Goal: Task Accomplishment & Management: Manage account settings

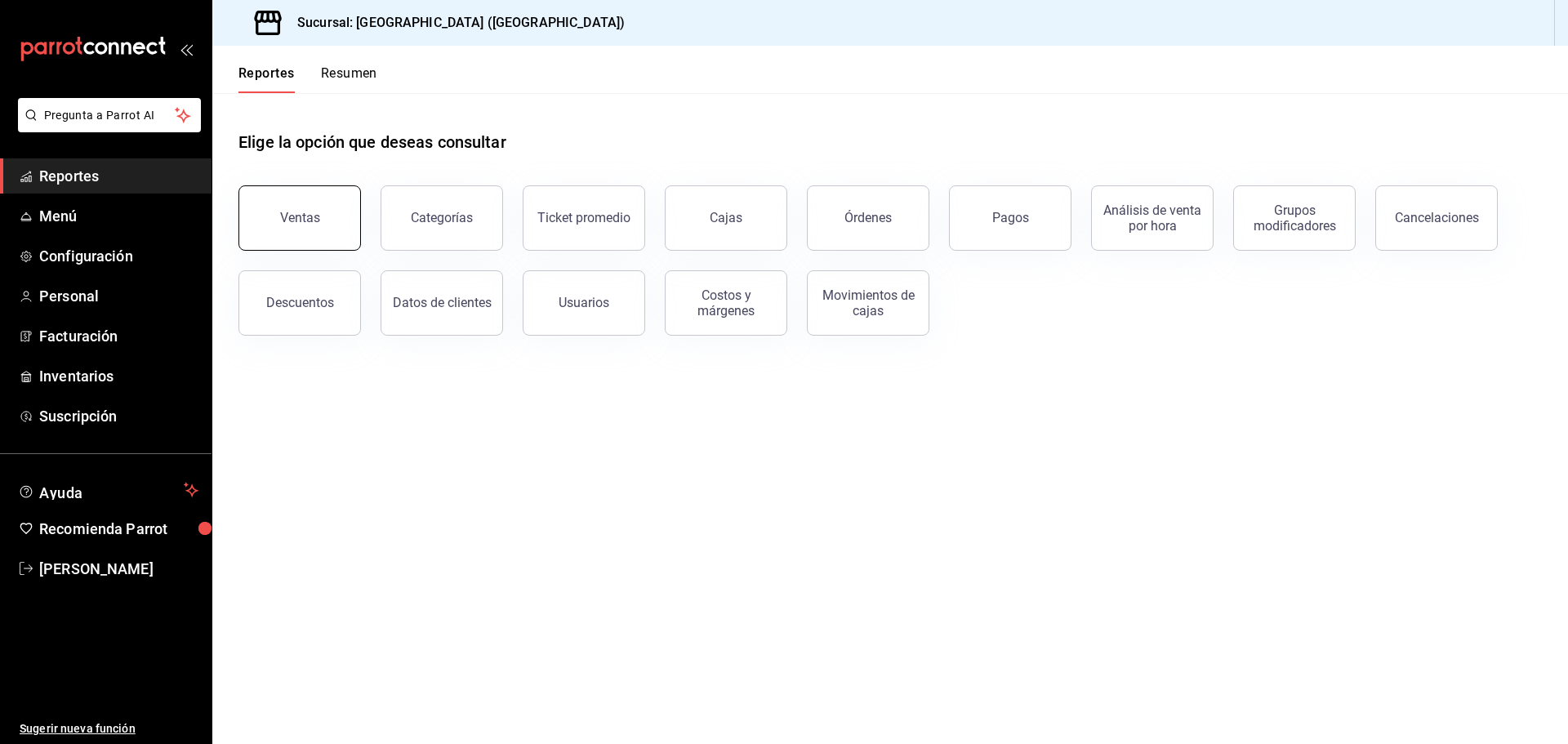
click at [290, 223] on div "Ventas" at bounding box center [299, 218] width 40 height 16
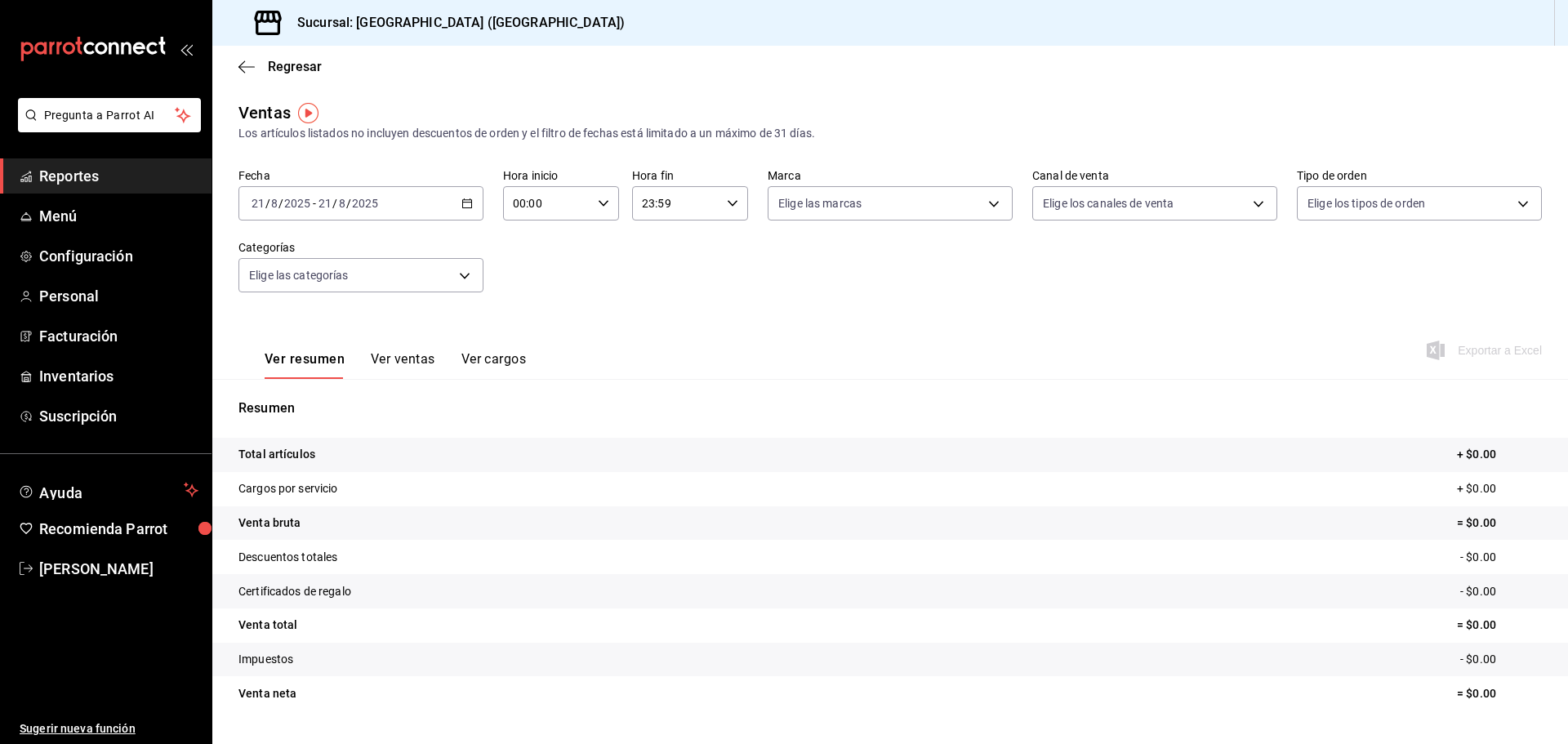
click at [471, 205] on div "[DATE] [DATE] - [DATE] [DATE]" at bounding box center [361, 204] width 245 height 34
click at [302, 297] on span "Ayer" at bounding box center [315, 289] width 127 height 17
click at [1480, 352] on span "Exportar a Excel" at bounding box center [1485, 350] width 112 height 20
click at [101, 228] on link "Menú" at bounding box center [106, 216] width 212 height 35
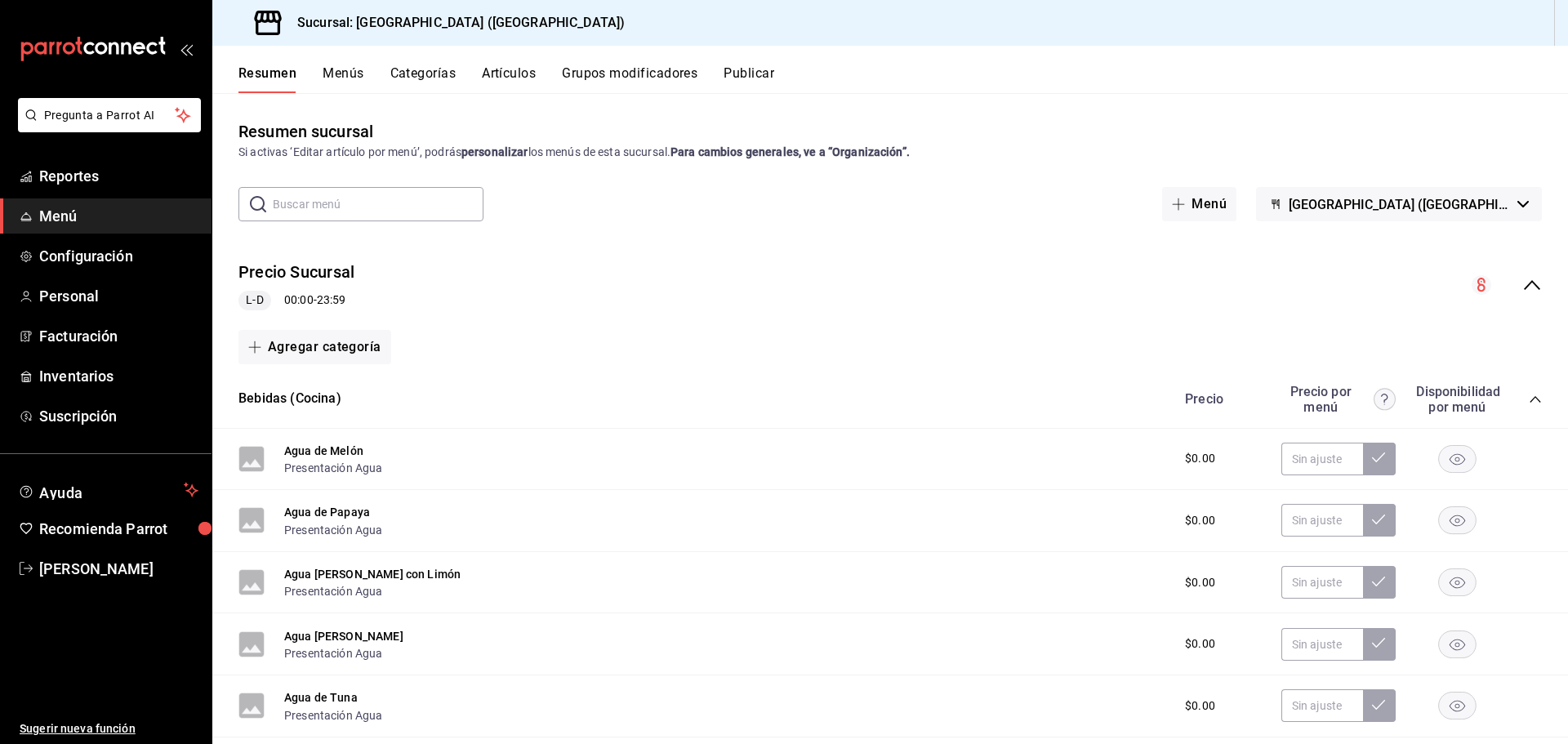
click at [514, 75] on button "Artículos" at bounding box center [509, 79] width 54 height 28
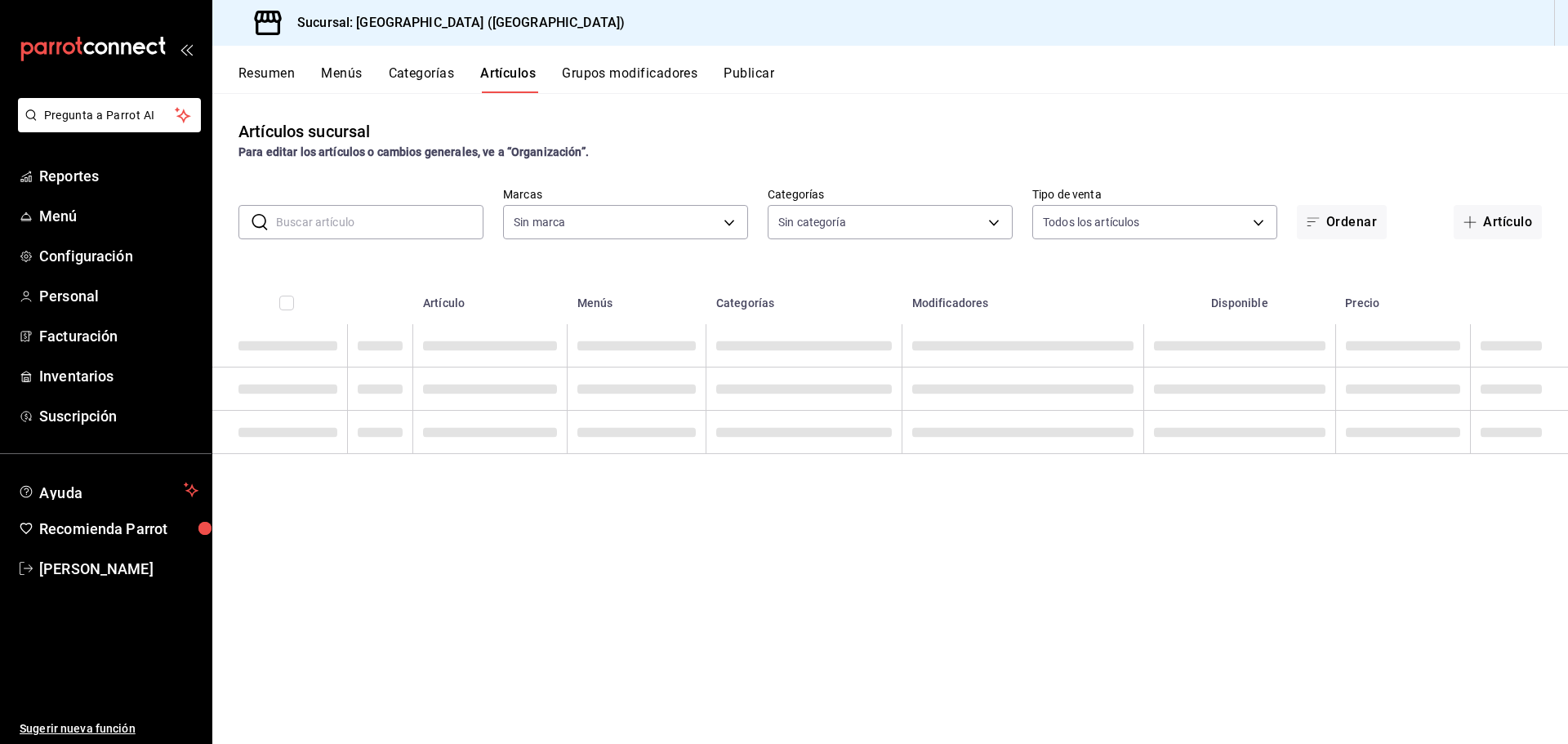
type input "c5b0ed81-af66-4c2d-afb4-f59aa1ecca2b"
type input "8c3fc7fb-afc8-4fcf-a35f-97b25a26b173,d858cdb4-7991-4d76-a946-9f508960b44e,730af…"
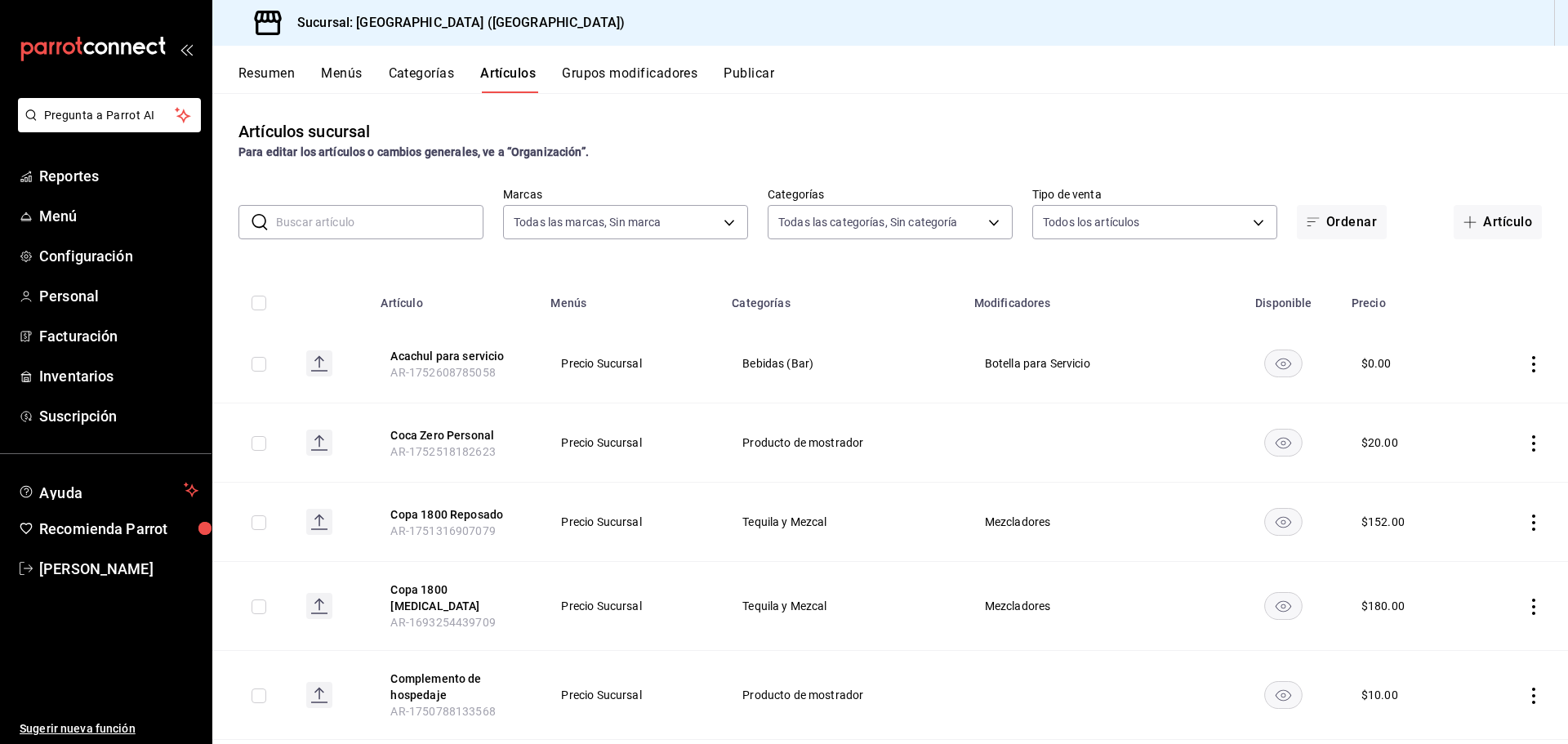
click at [326, 214] on input "text" at bounding box center [380, 223] width 208 height 33
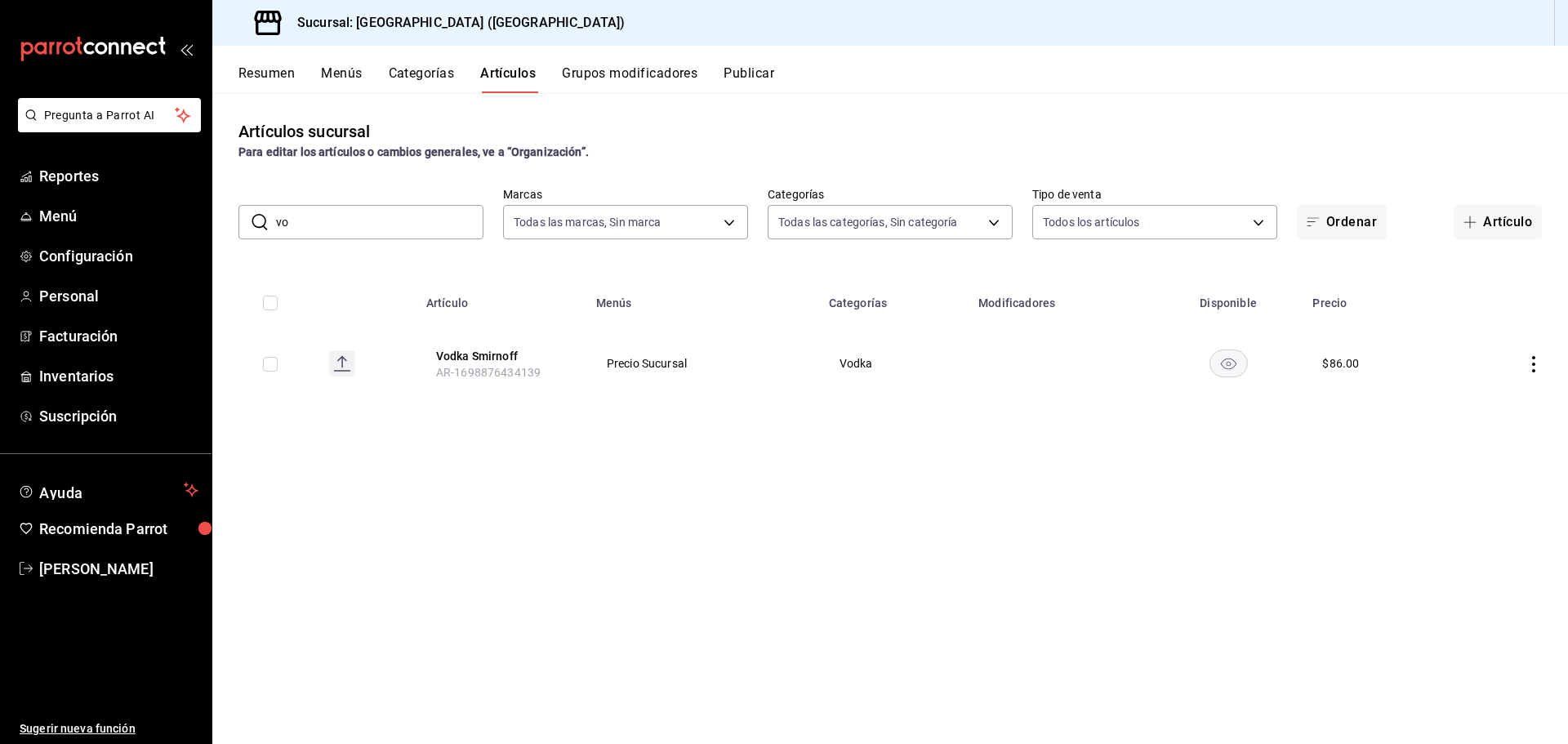
type input "v"
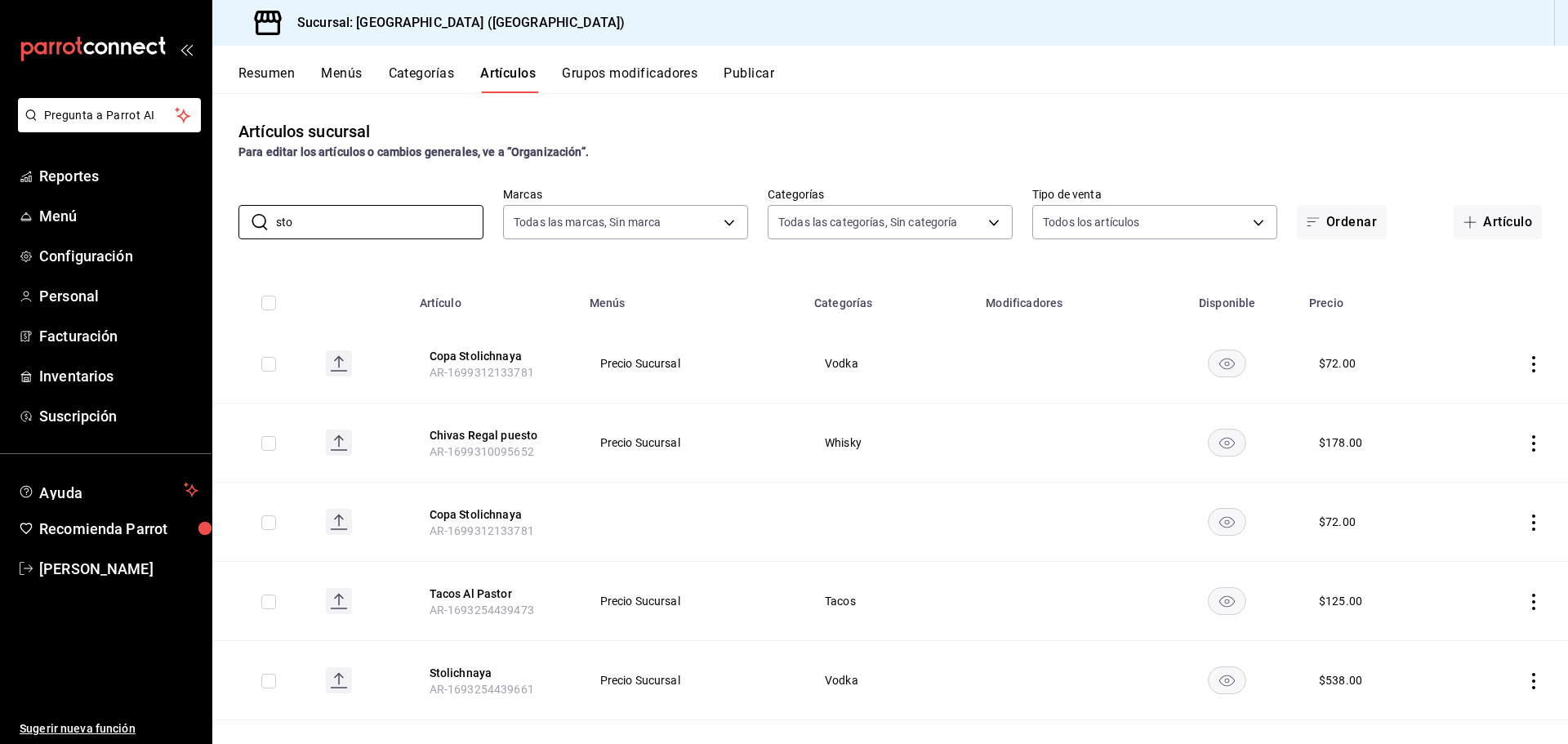
type input "sto"
click at [1525, 369] on icon "actions" at bounding box center [1534, 364] width 16 height 16
click at [1474, 413] on li "Editar" at bounding box center [1458, 401] width 98 height 34
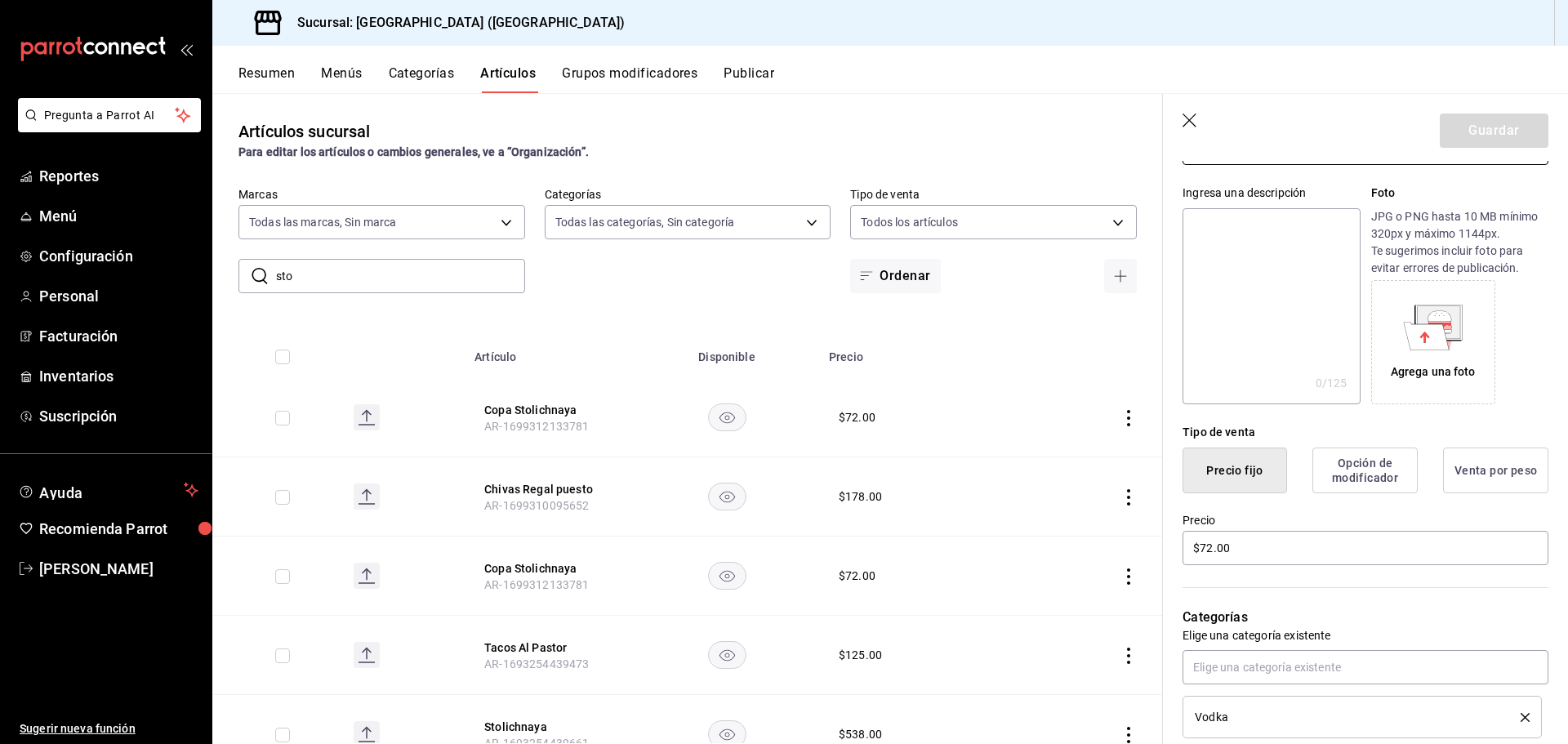
scroll to position [164, 0]
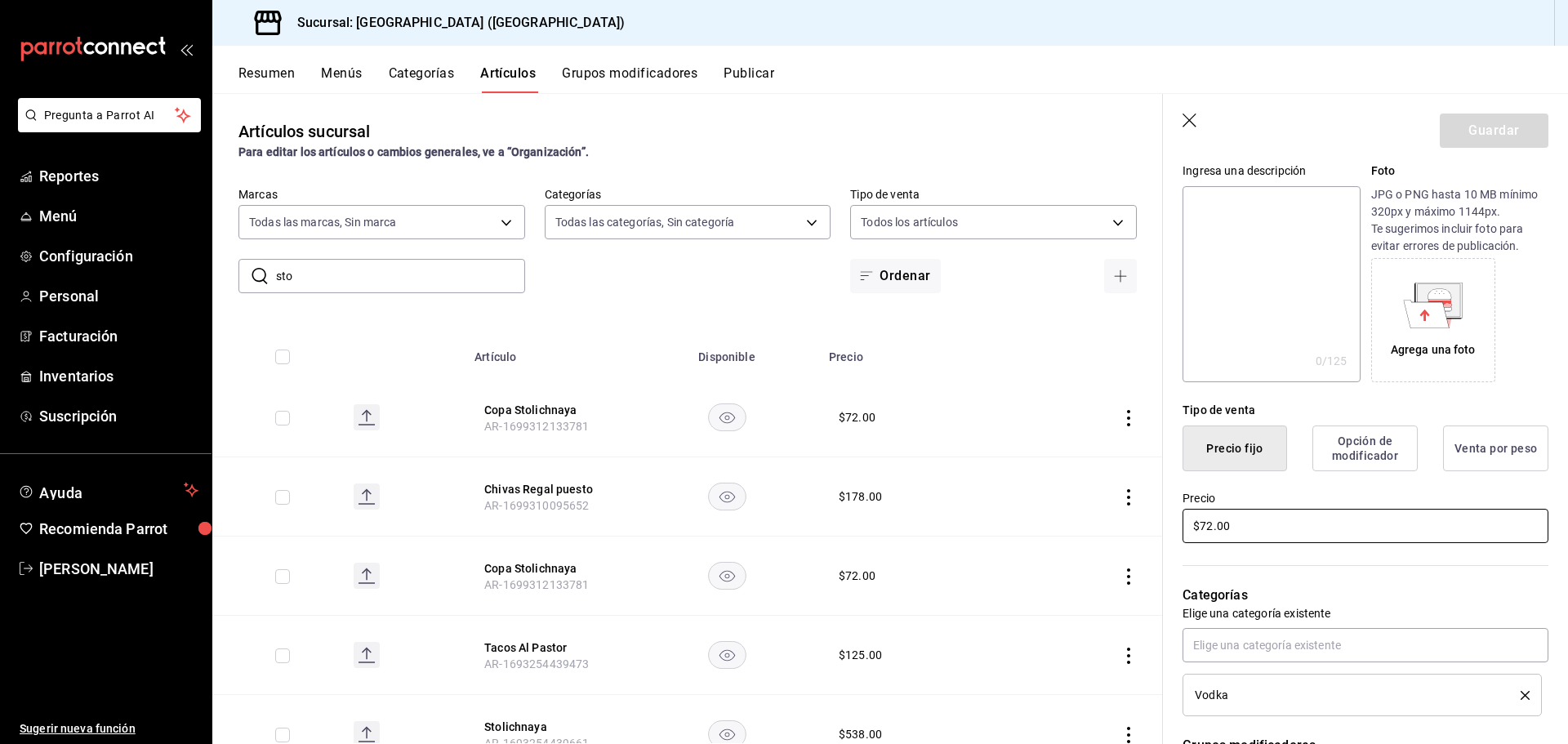
click at [1263, 533] on input "$72.00" at bounding box center [1365, 526] width 366 height 34
type input "$7.00"
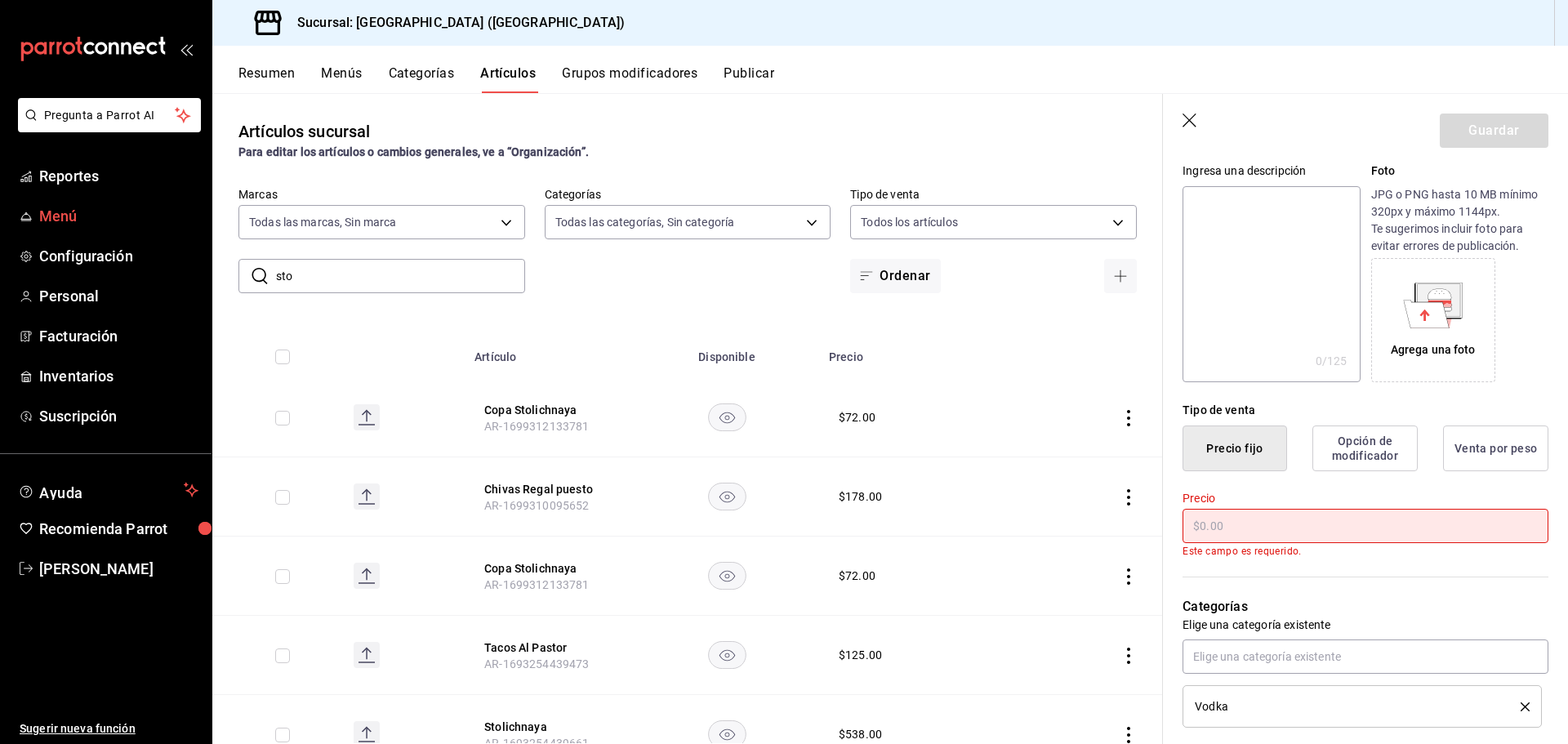
click at [74, 208] on span "Menú" at bounding box center [119, 216] width 159 height 22
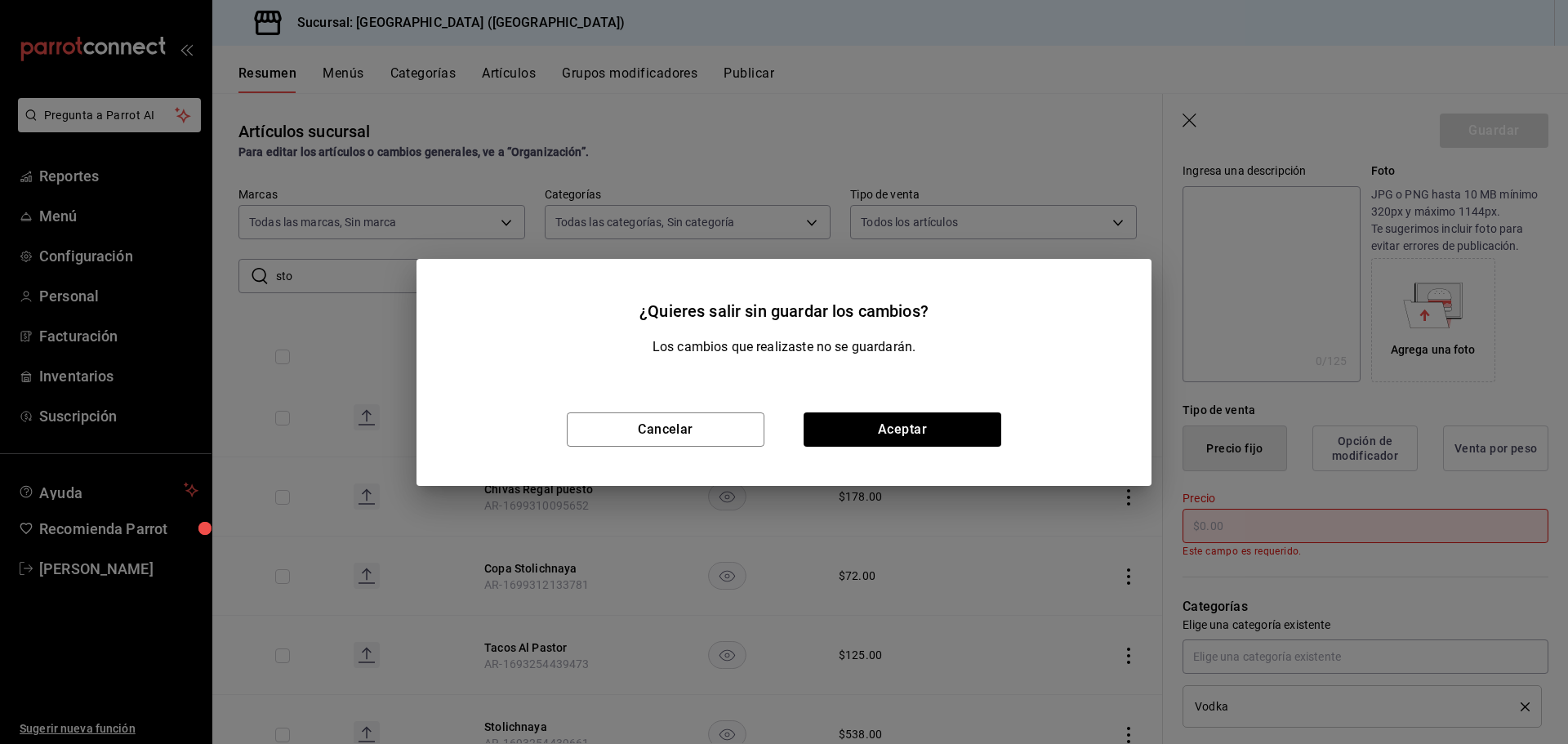
click at [1196, 128] on div "¿Quieres salir sin guardar los cambios? Los cambios que realizaste no se guarda…" at bounding box center [784, 372] width 1568 height 744
click at [721, 440] on button "Cancelar" at bounding box center [666, 430] width 198 height 34
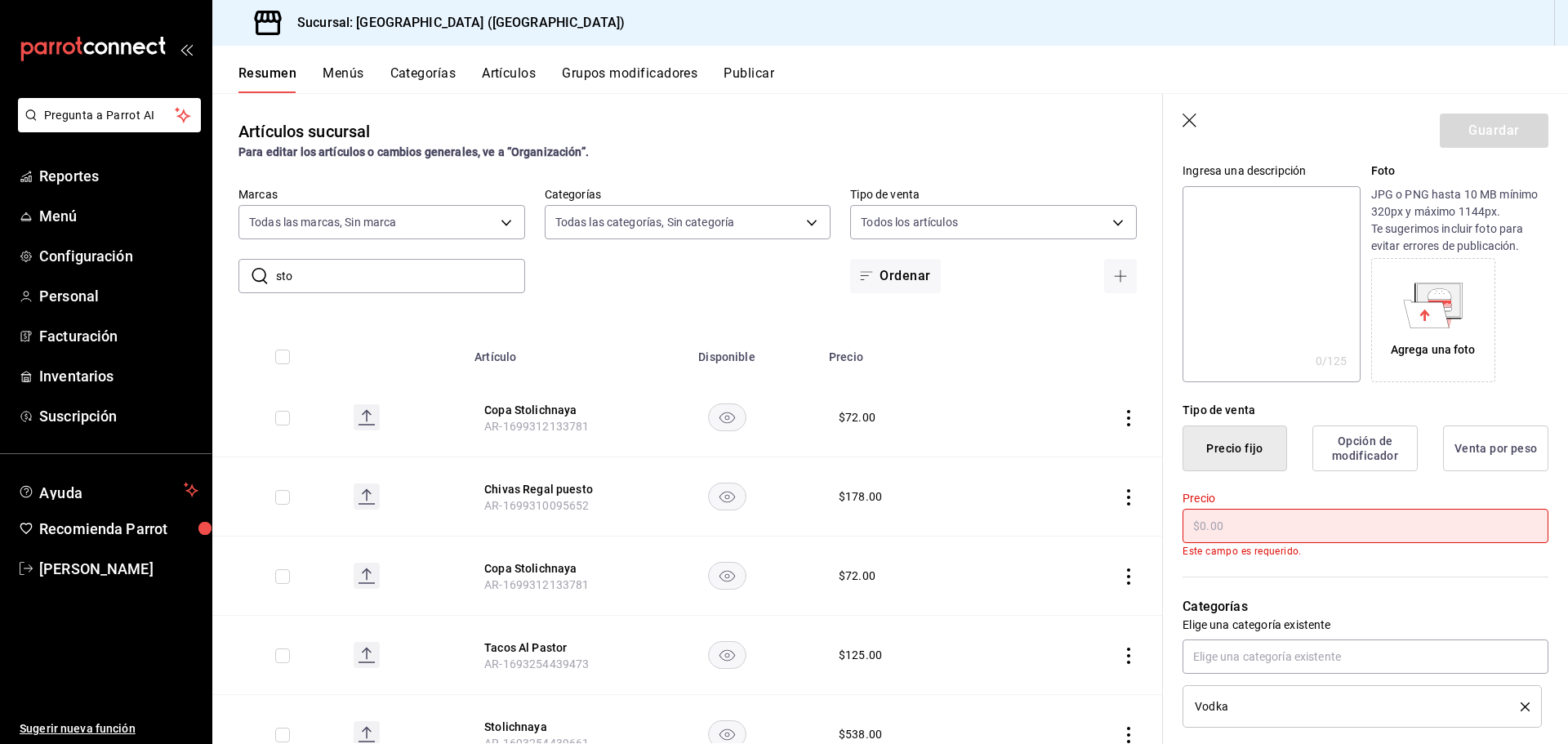
drag, startPoint x: 1188, startPoint y: 124, endPoint x: 501, endPoint y: 158, distance: 687.8
click at [1172, 124] on header "Guardar" at bounding box center [1365, 128] width 405 height 67
click at [144, 223] on span "Menú" at bounding box center [119, 216] width 159 height 22
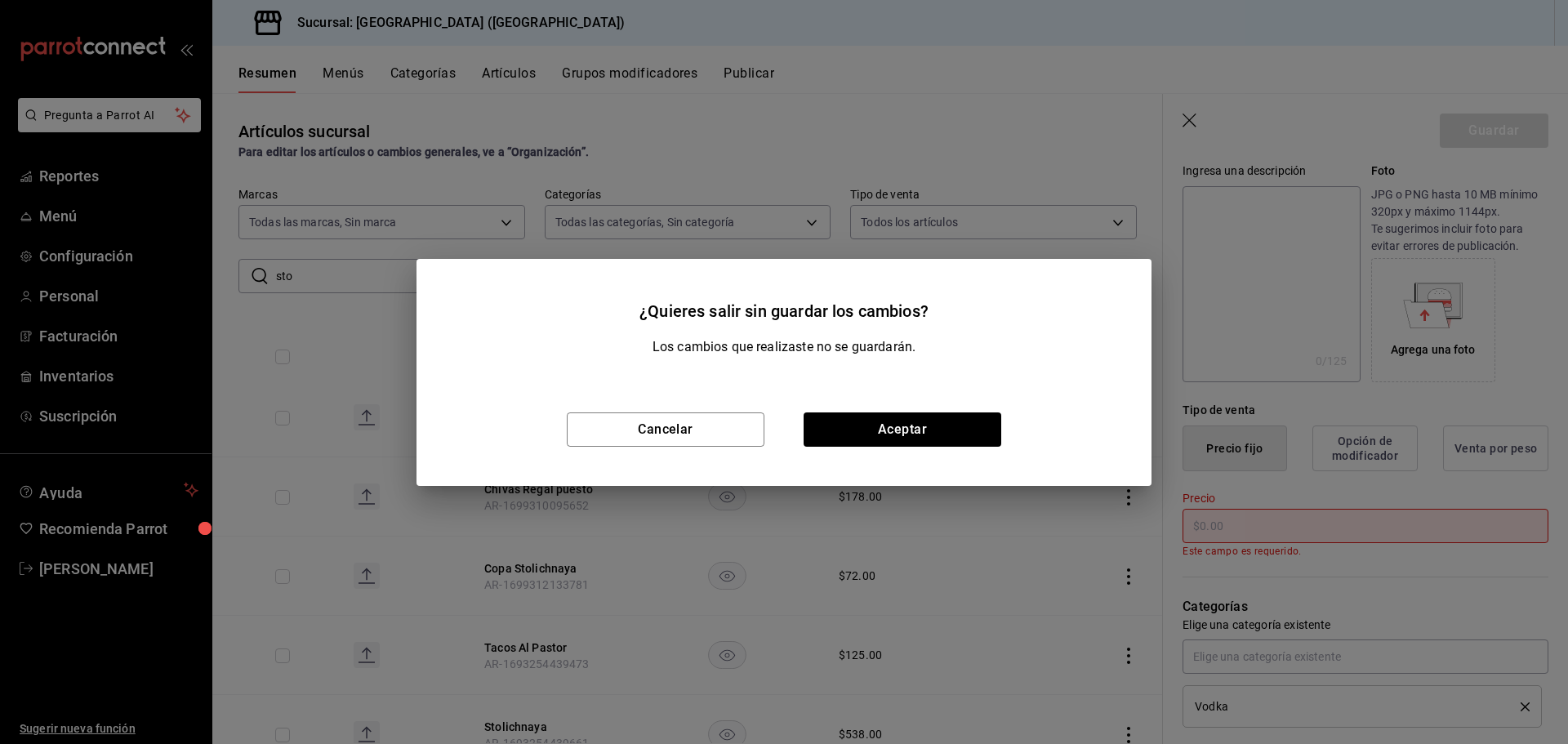
click at [91, 215] on div "¿Quieres salir sin guardar los cambios? Los cambios que realizaste no se guarda…" at bounding box center [784, 372] width 1568 height 744
drag, startPoint x: 848, startPoint y: 436, endPoint x: 667, endPoint y: 443, distance: 181.1
click at [667, 455] on div "Cancelar Aceptar" at bounding box center [784, 430] width 735 height 113
click at [668, 435] on button "Cancelar" at bounding box center [666, 430] width 198 height 34
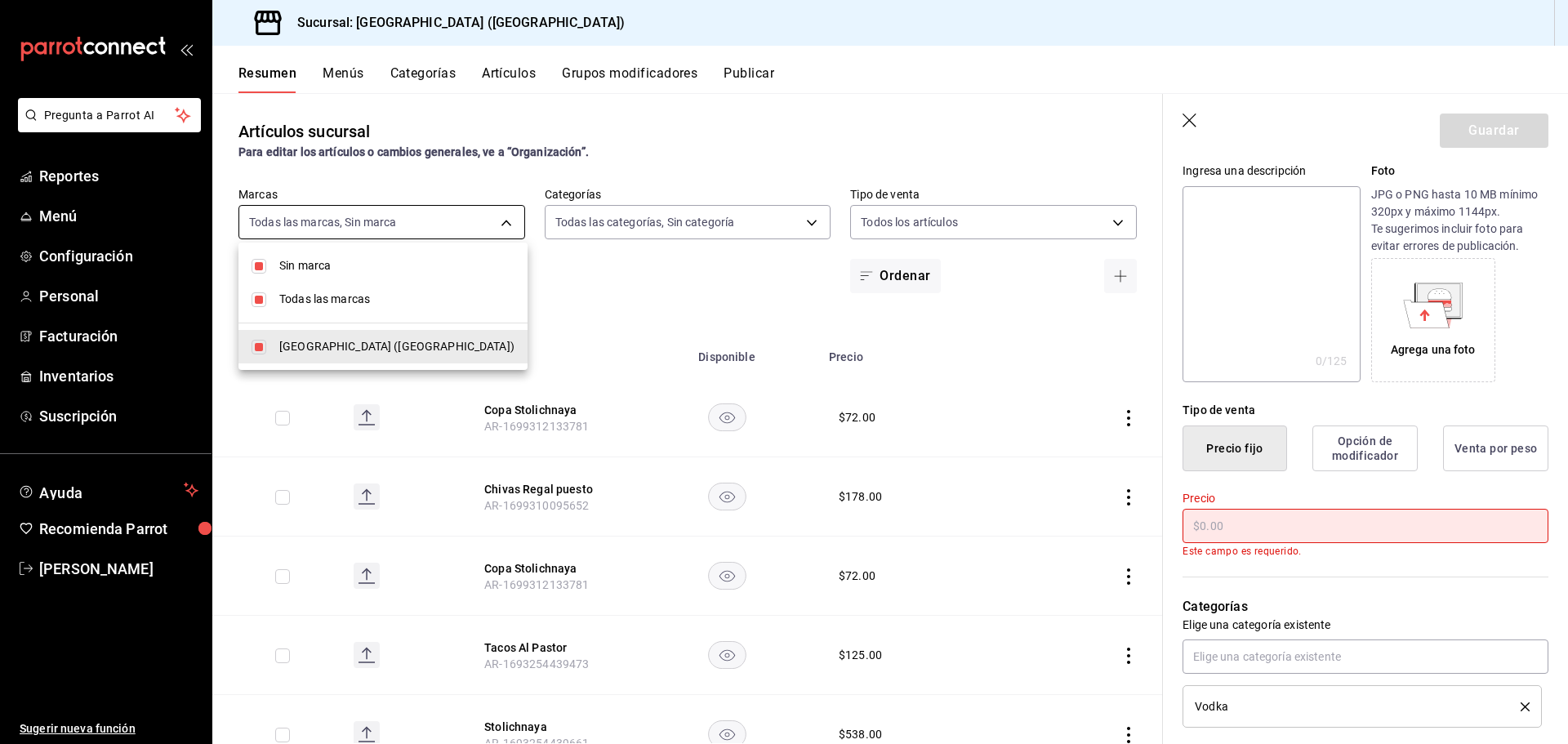
click at [417, 223] on body "Pregunta a Parrot AI Reportes Menú Configuración Personal Facturación Inventari…" at bounding box center [784, 372] width 1568 height 744
click at [405, 222] on div at bounding box center [784, 372] width 1568 height 744
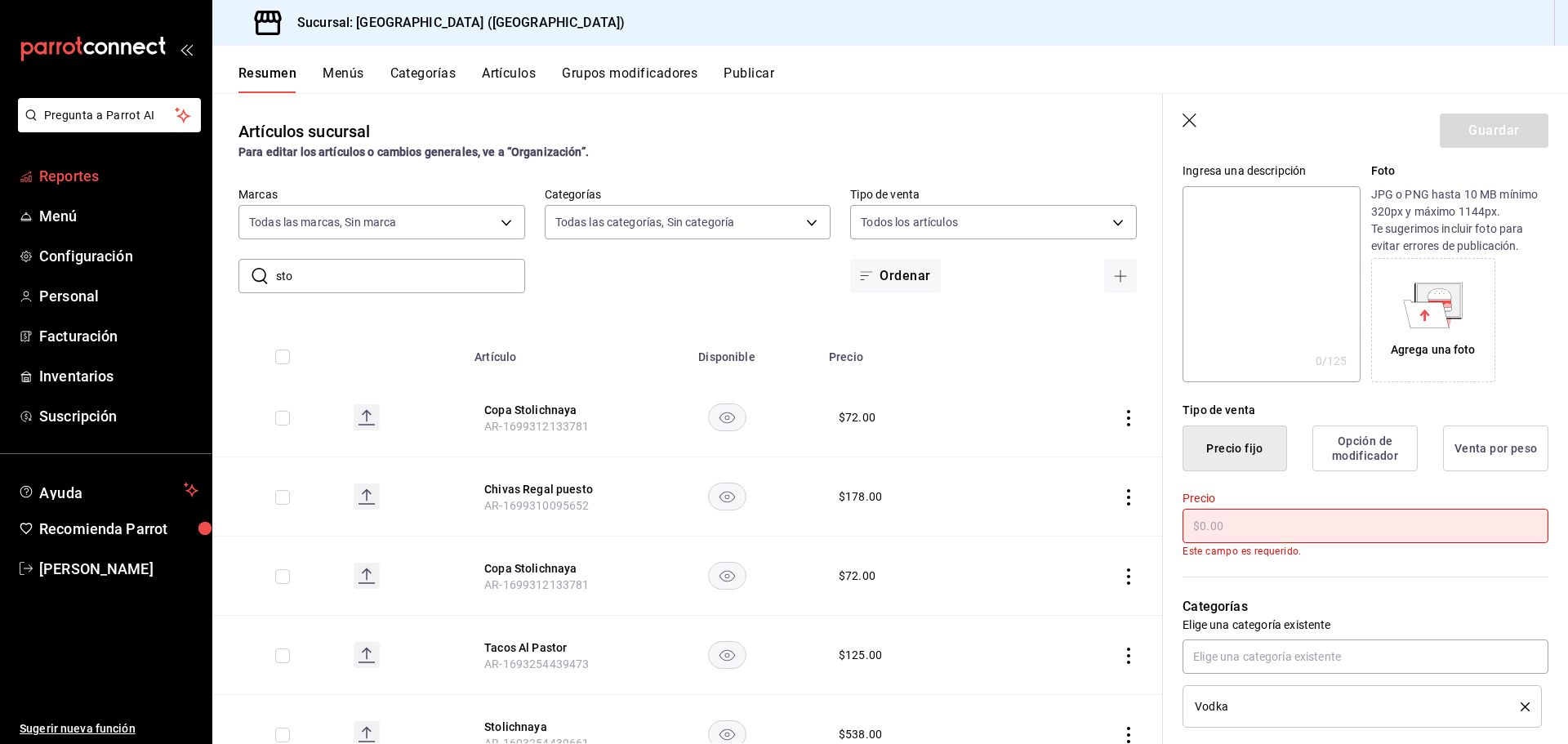
click at [73, 192] on link "Reportes" at bounding box center [106, 176] width 212 height 35
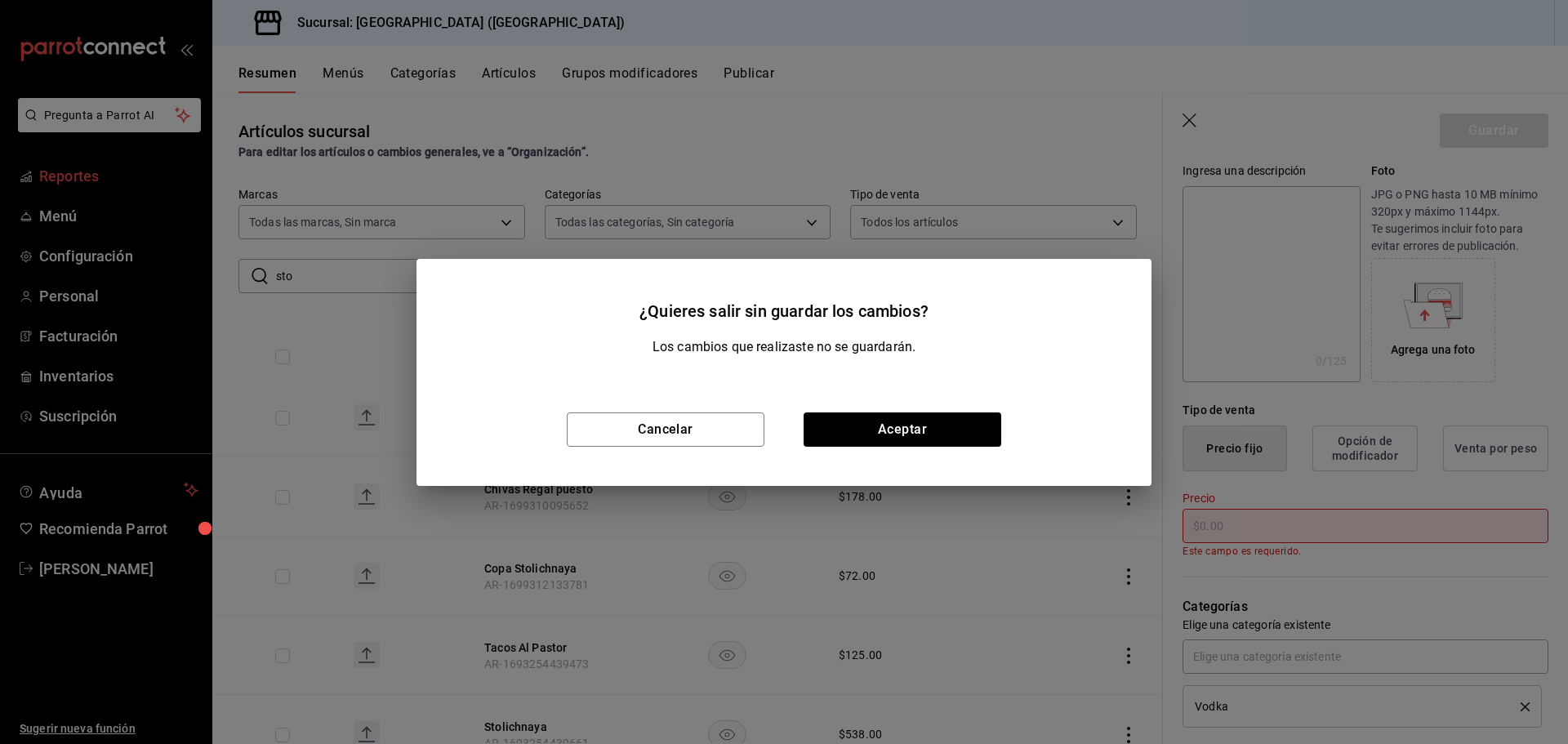
click at [73, 203] on div "¿Quieres salir sin guardar los cambios? Los cambios que realizaste no se guarda…" at bounding box center [784, 372] width 1568 height 744
click at [72, 214] on div "¿Quieres salir sin guardar los cambios? Los cambios que realizaste no se guarda…" at bounding box center [784, 372] width 1568 height 744
click at [726, 431] on button "Cancelar" at bounding box center [666, 430] width 198 height 34
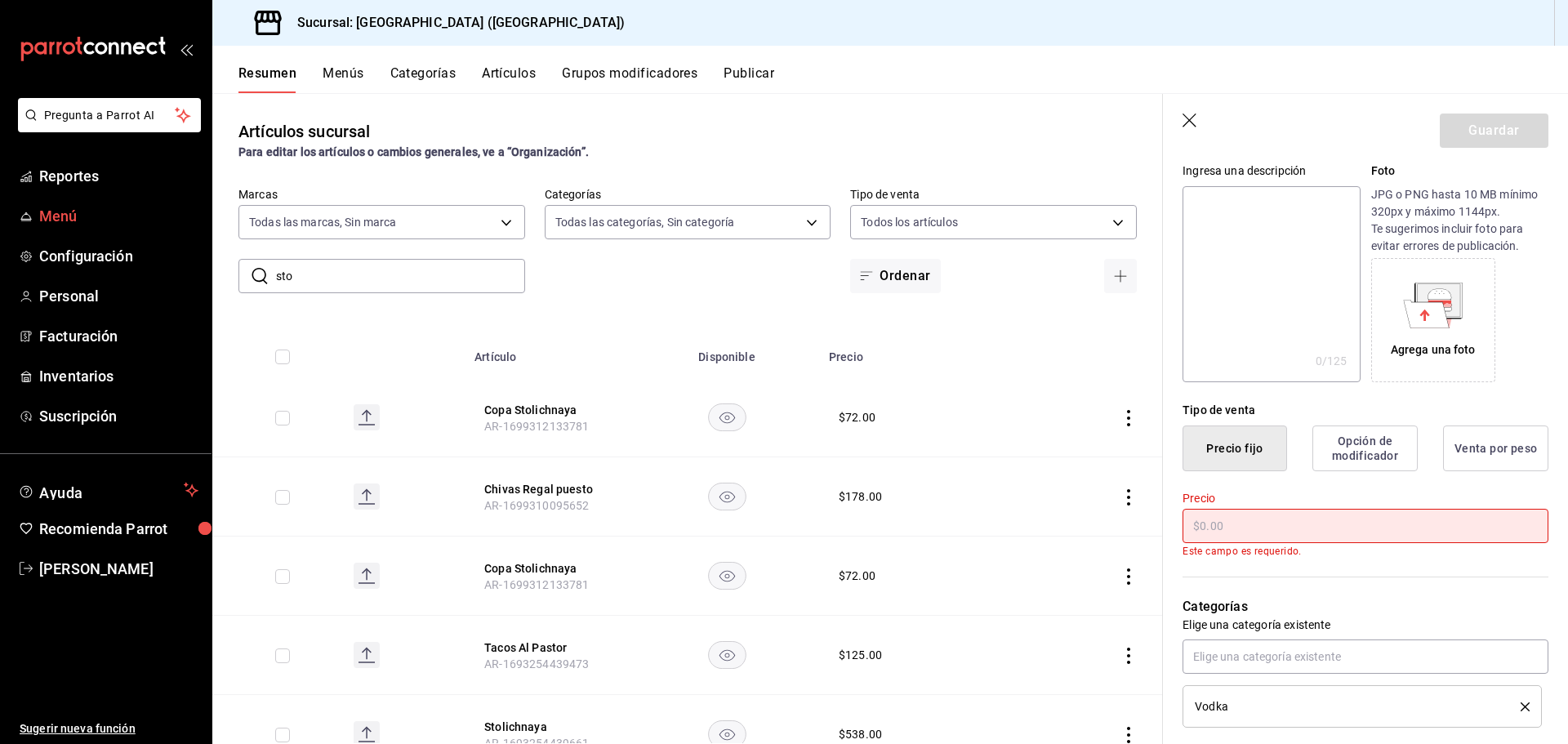
click at [72, 215] on span "Menú" at bounding box center [119, 216] width 159 height 22
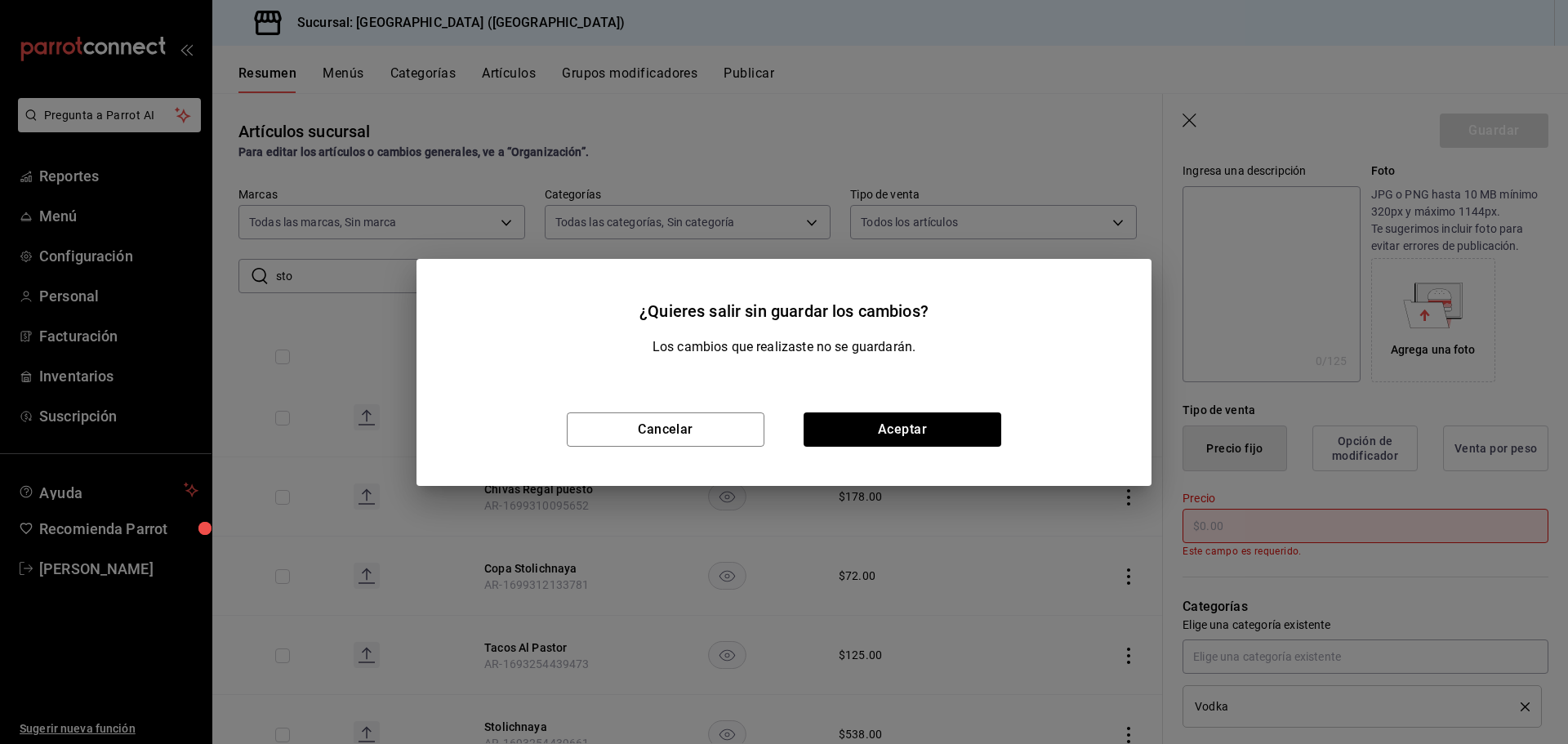
drag, startPoint x: 1204, startPoint y: 120, endPoint x: 1183, endPoint y: 123, distance: 21.2
click at [1198, 120] on div "¿Quieres salir sin guardar los cambios? Los cambios que realizaste no se guarda…" at bounding box center [784, 372] width 1568 height 744
click at [1183, 123] on div "¿Quieres salir sin guardar los cambios? Los cambios que realizaste no se guarda…" at bounding box center [784, 372] width 1568 height 744
click at [730, 423] on button "Cancelar" at bounding box center [666, 430] width 198 height 34
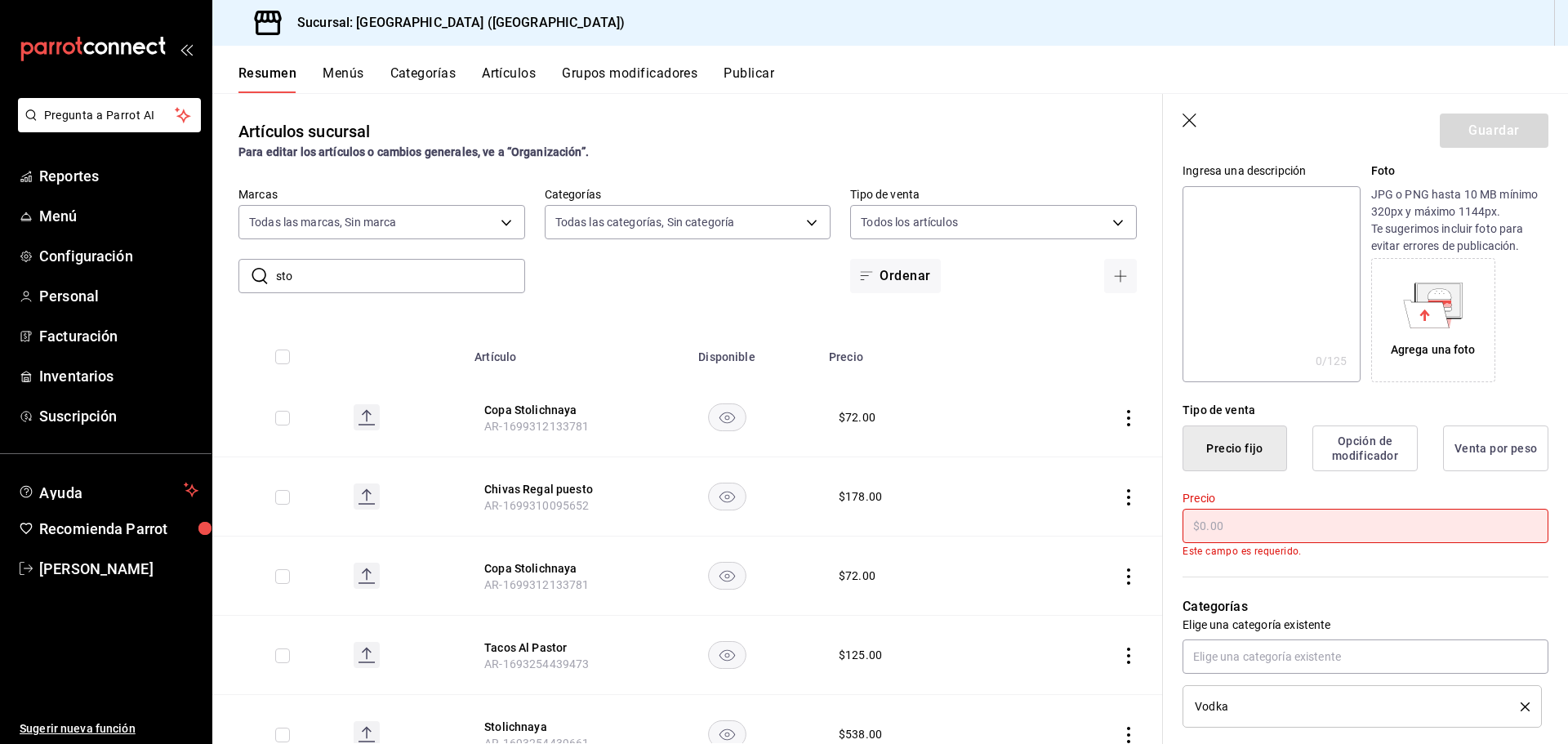
click at [1195, 119] on icon "button" at bounding box center [1191, 122] width 16 height 16
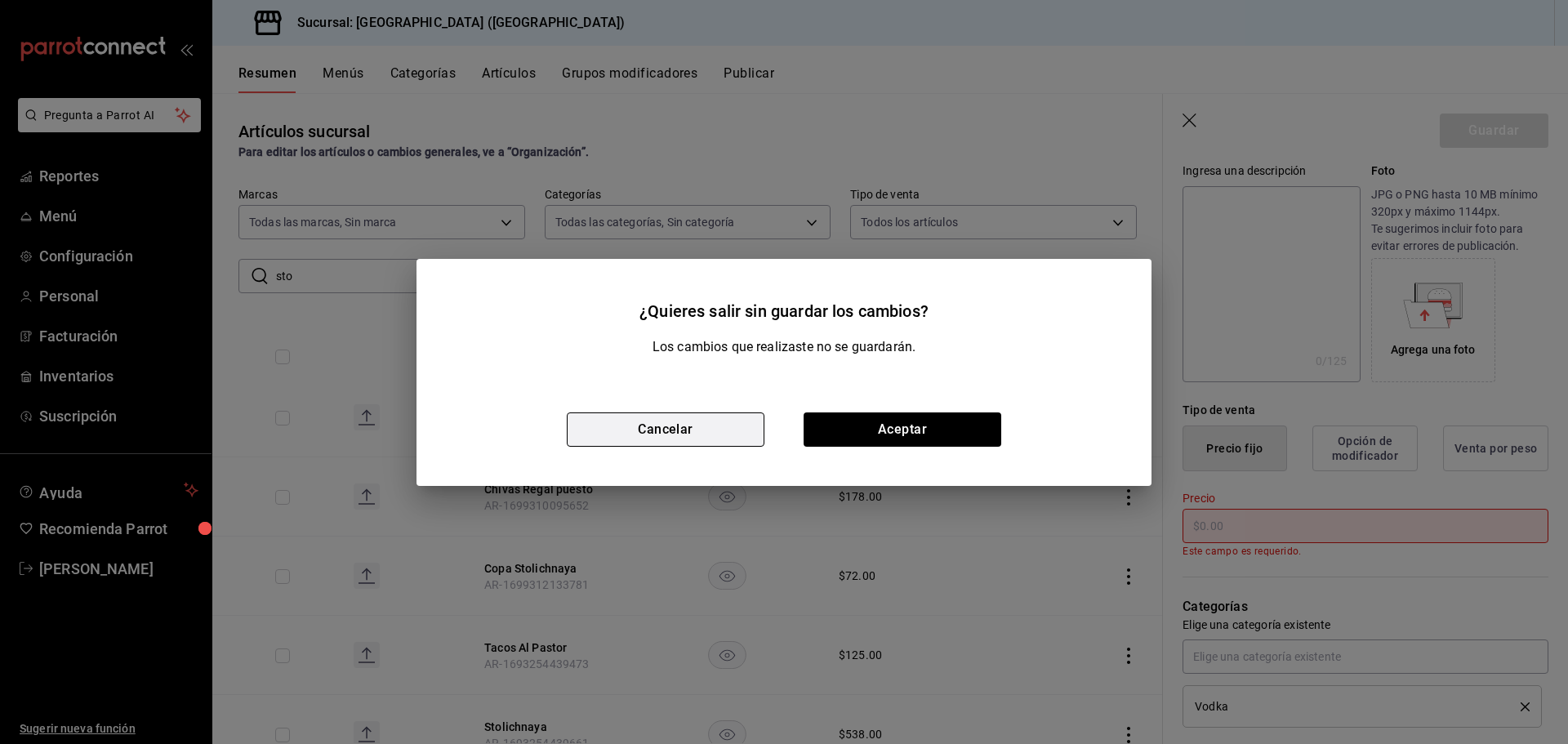
click at [662, 431] on button "Cancelar" at bounding box center [666, 430] width 198 height 34
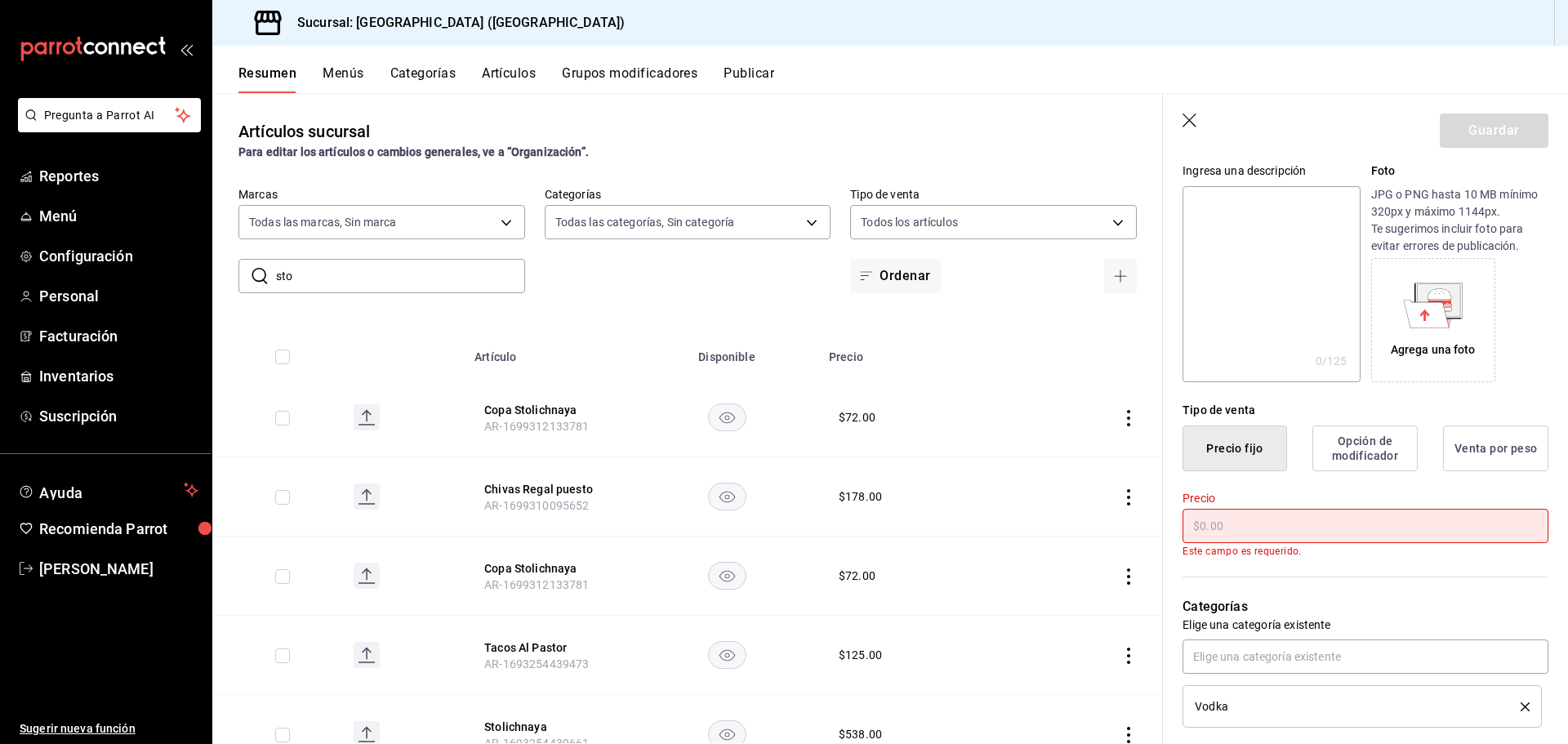
click at [1188, 119] on icon "button" at bounding box center [1191, 122] width 16 height 16
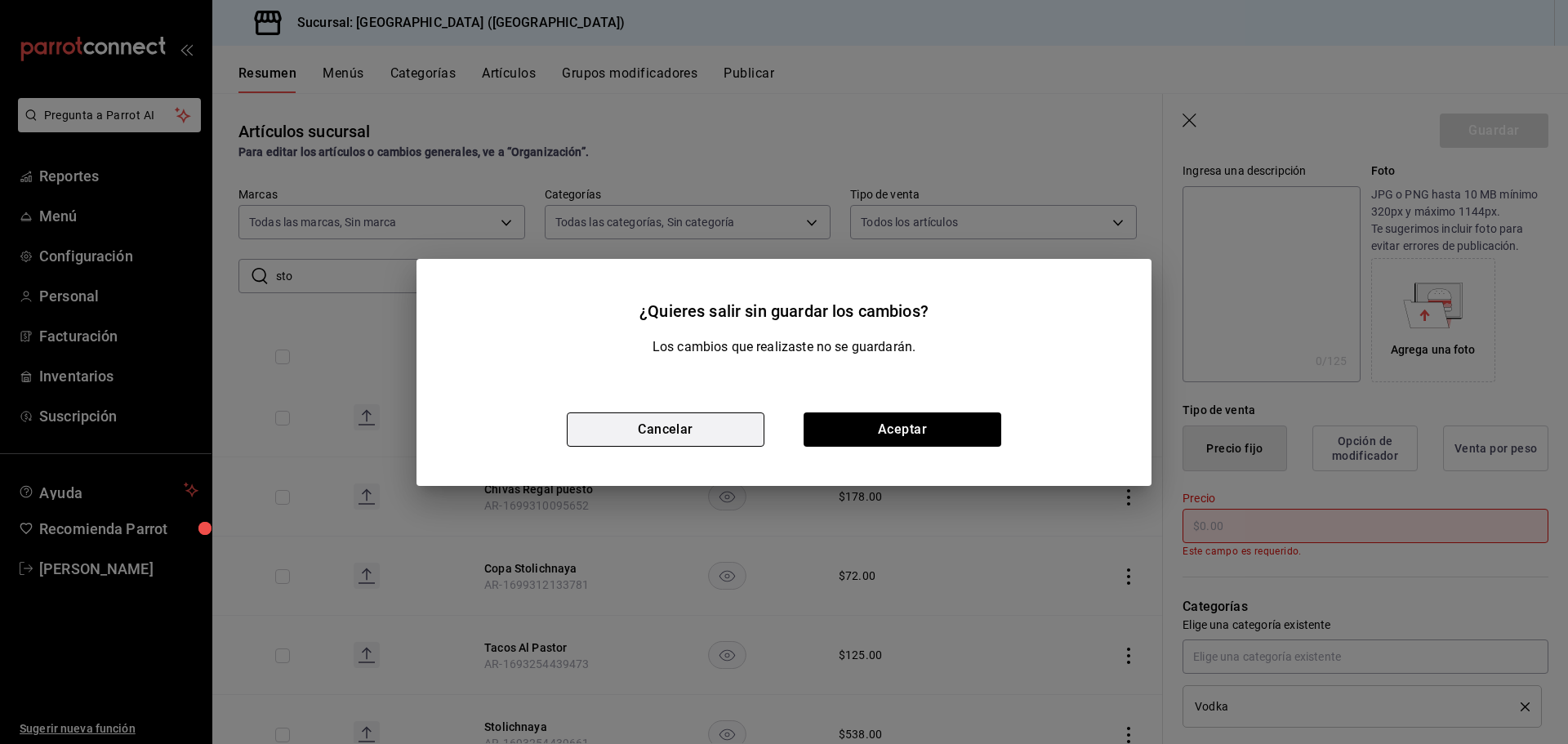
click at [693, 431] on button "Cancelar" at bounding box center [666, 430] width 198 height 34
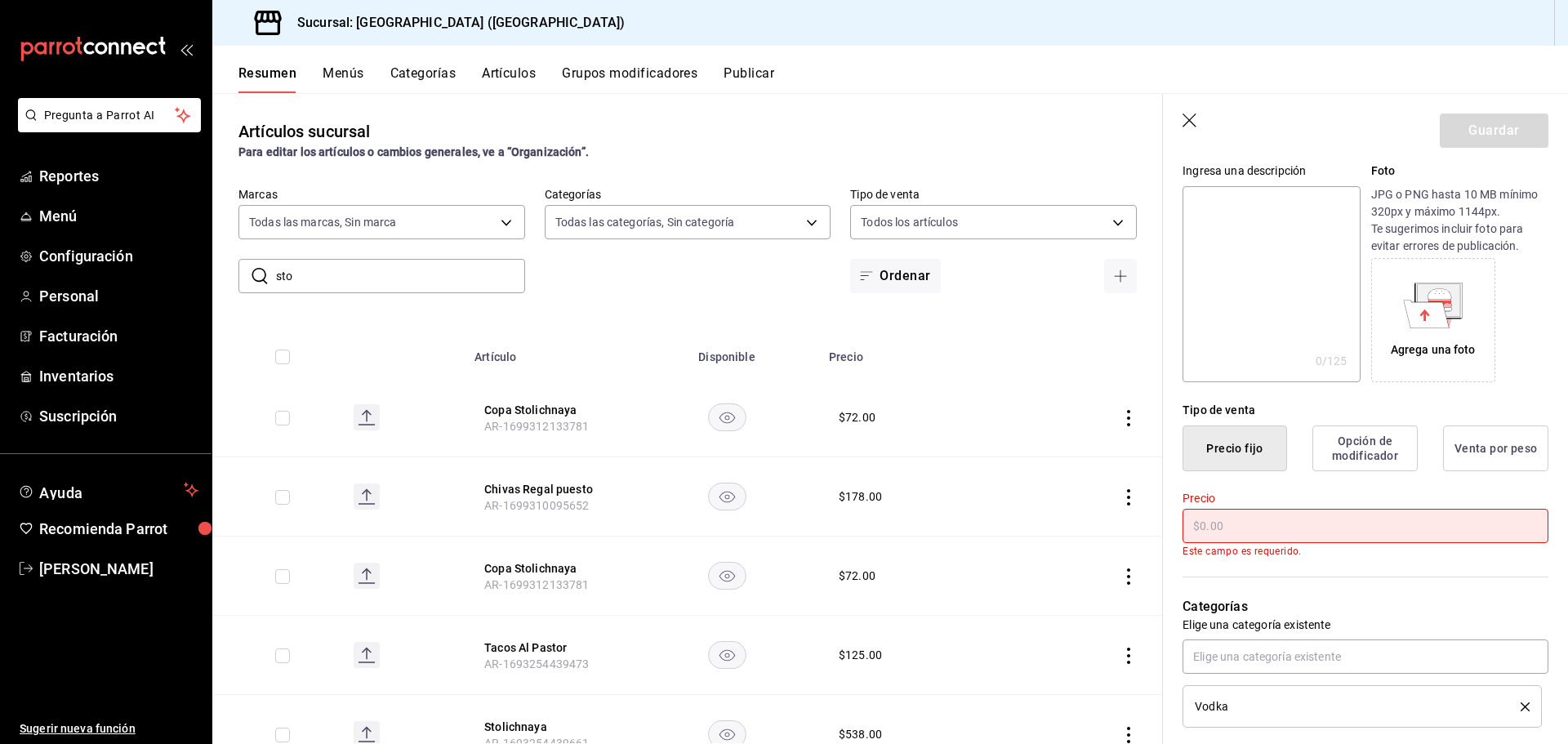
click at [584, 318] on div "Artículos sucursal Para editar los artículos o cambios generales, ve a “Organiz…" at bounding box center [688, 418] width 950 height 651
click at [75, 228] on link "Menú" at bounding box center [106, 216] width 212 height 35
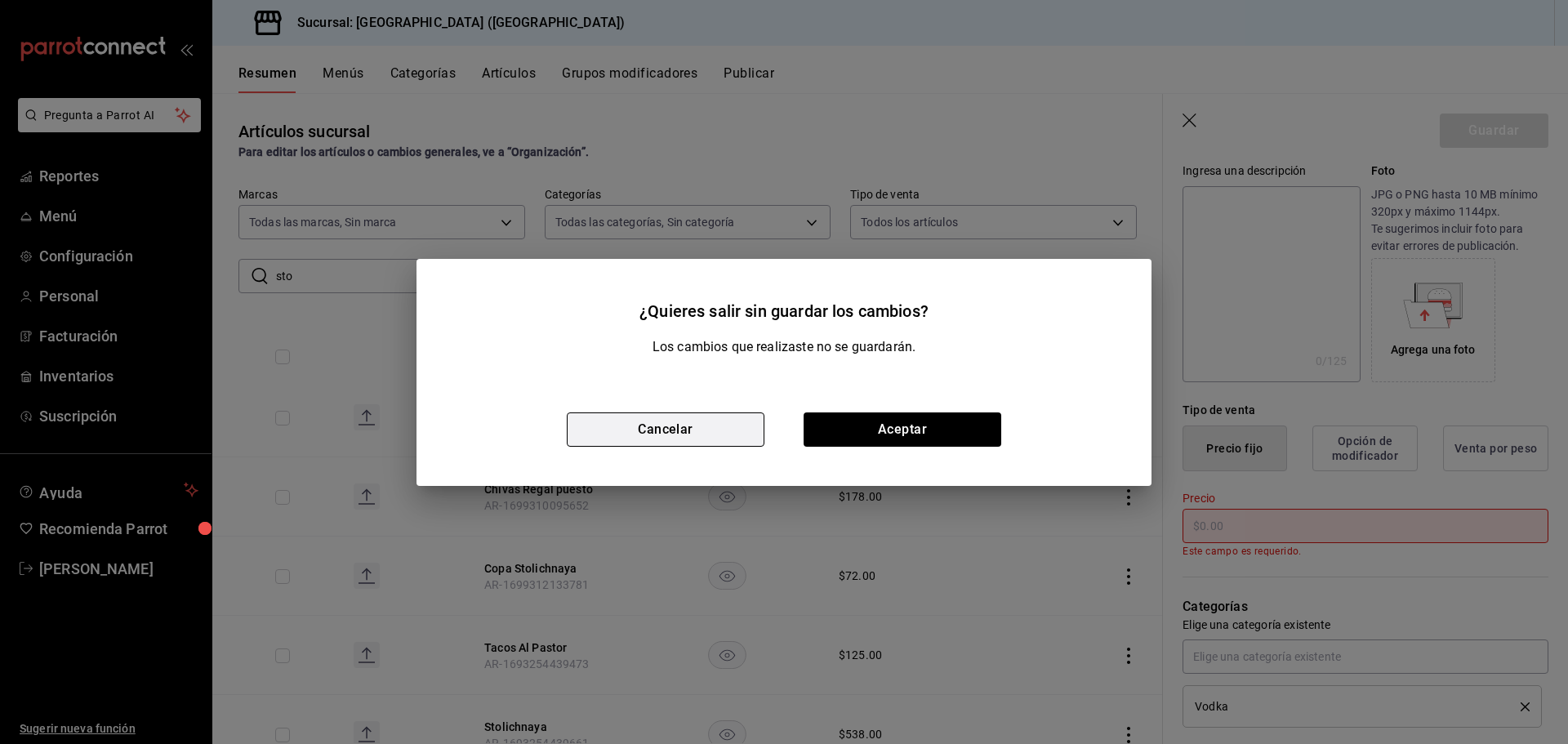
click at [625, 435] on button "Cancelar" at bounding box center [666, 430] width 198 height 34
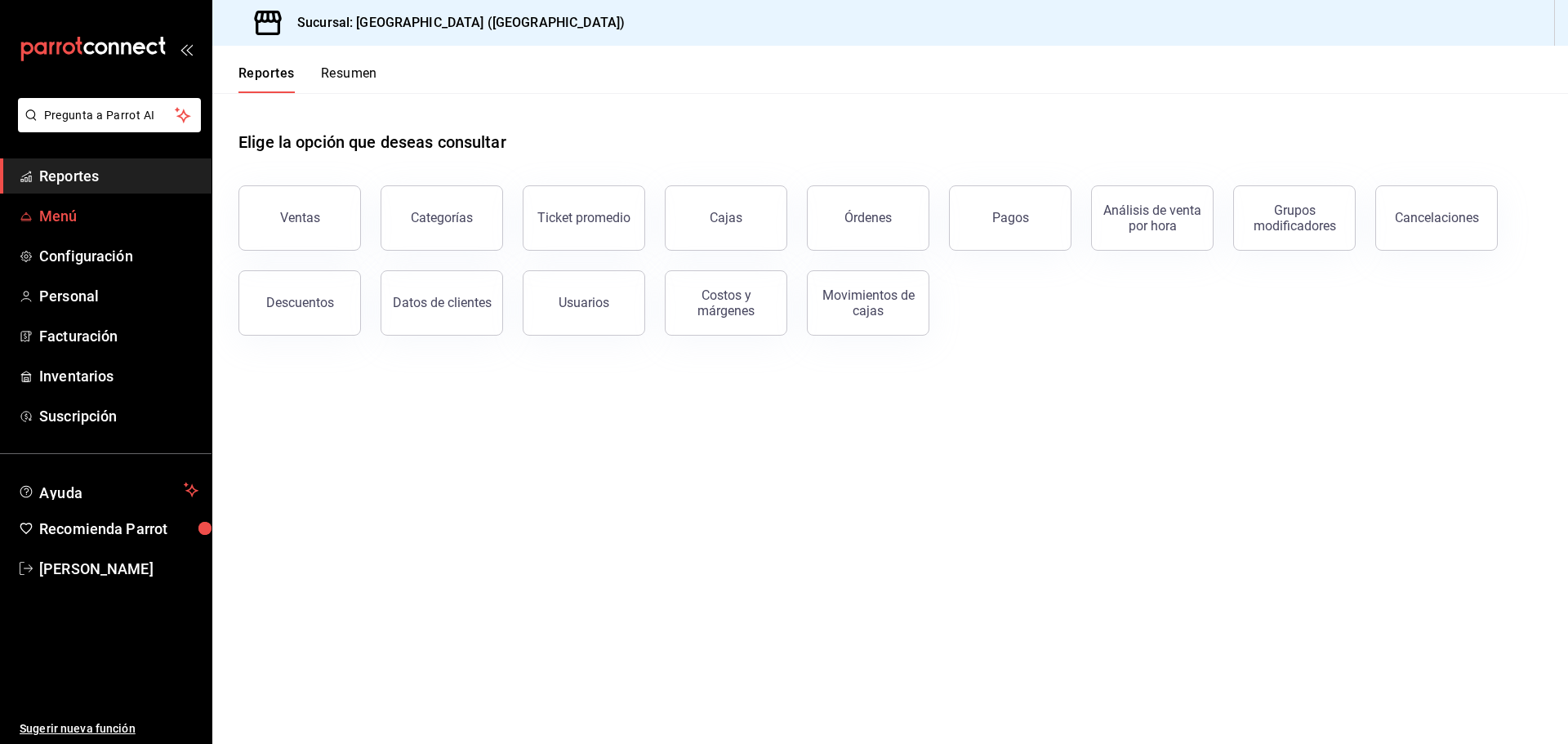
click at [77, 219] on span "Menú" at bounding box center [119, 216] width 159 height 22
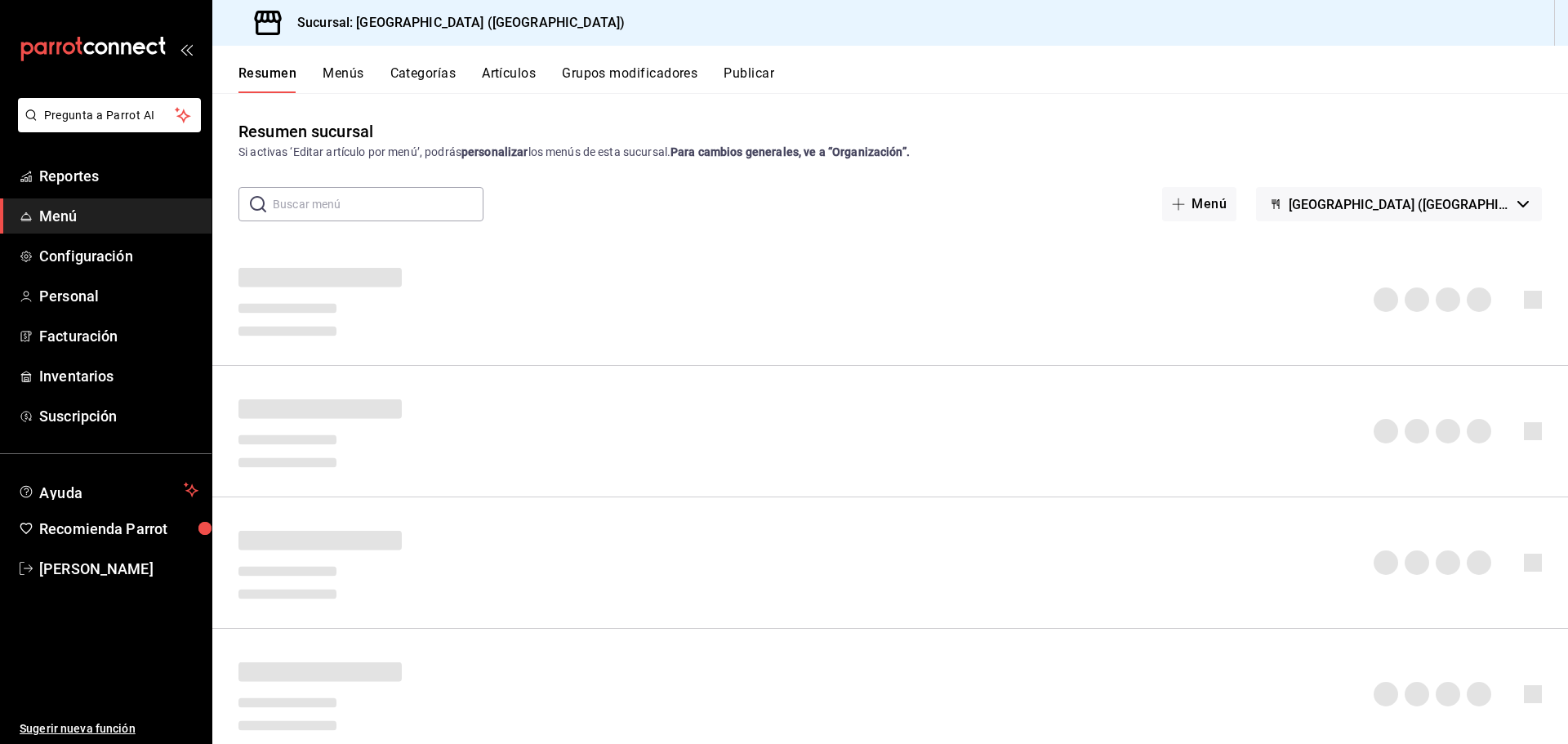
click at [523, 76] on button "Artículos" at bounding box center [509, 79] width 54 height 28
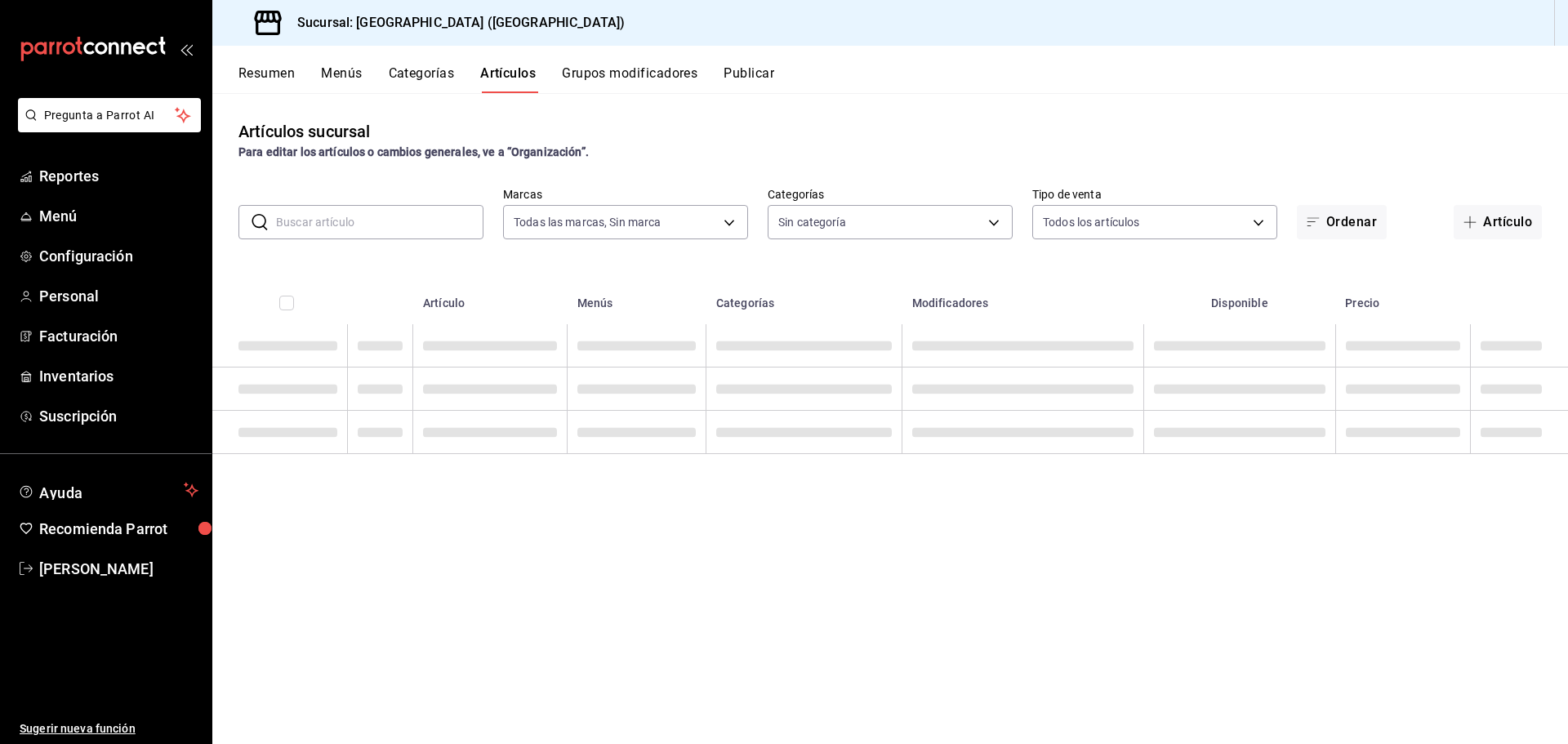
type input "c5b0ed81-af66-4c2d-afb4-f59aa1ecca2b"
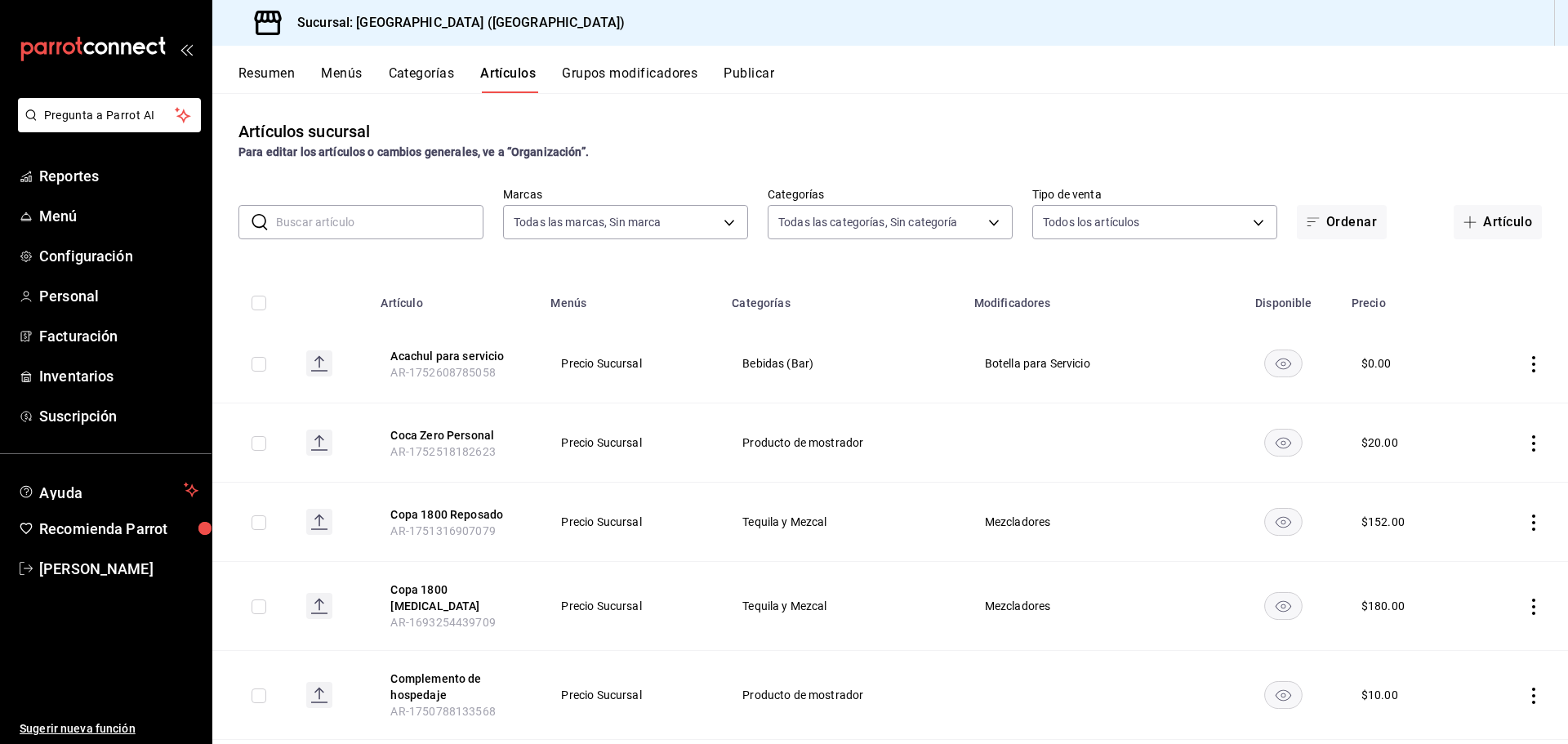
type input "8c3fc7fb-afc8-4fcf-a35f-97b25a26b173,d858cdb4-7991-4d76-a946-9f508960b44e,730af…"
click at [413, 214] on input "text" at bounding box center [380, 223] width 208 height 33
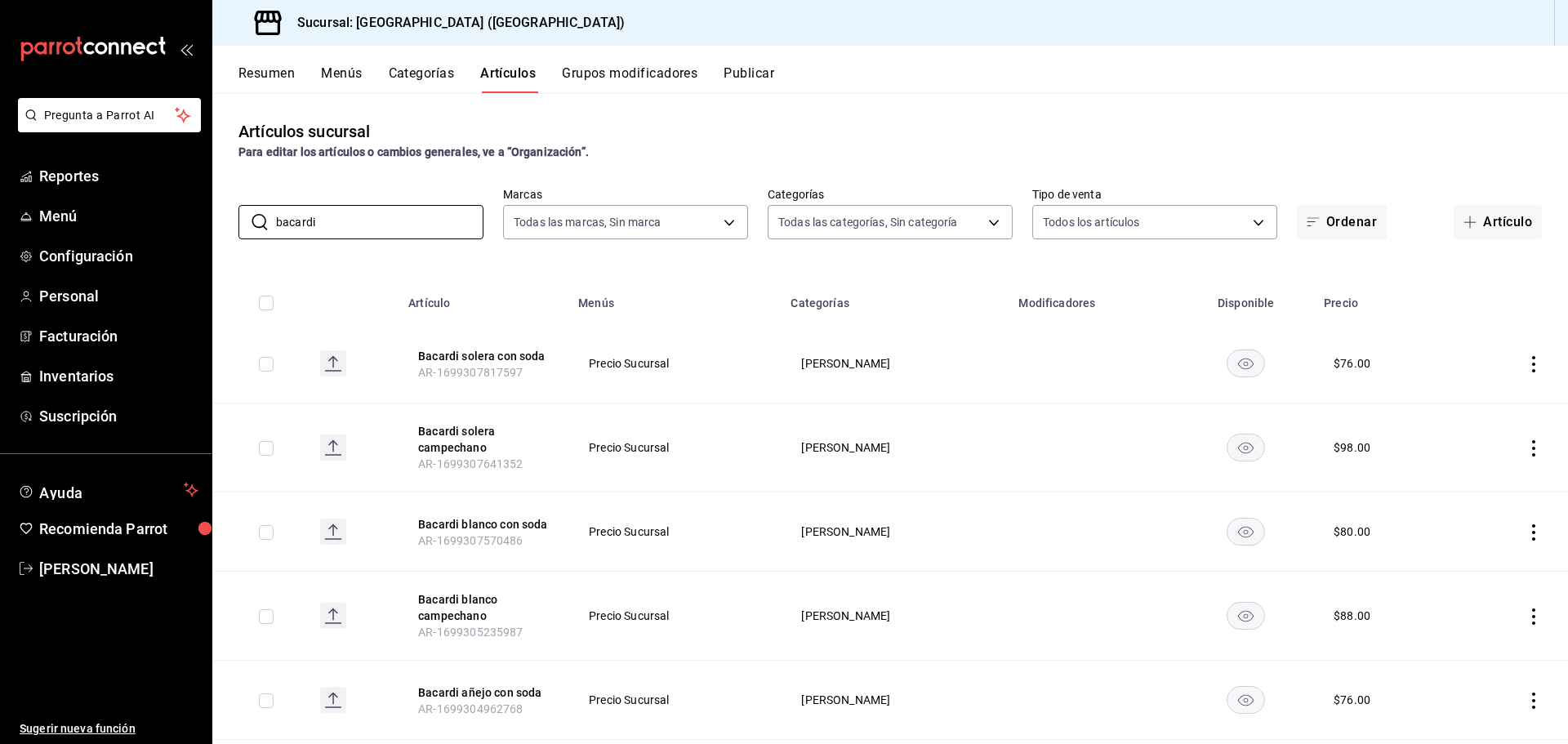
type input "bacardi"
drag, startPoint x: 393, startPoint y: 214, endPoint x: 61, endPoint y: 203, distance: 332.2
click at [127, 210] on div "Pregunta a Parrot AI Reportes Menú Configuración Personal Facturación Inventari…" at bounding box center [784, 372] width 1568 height 744
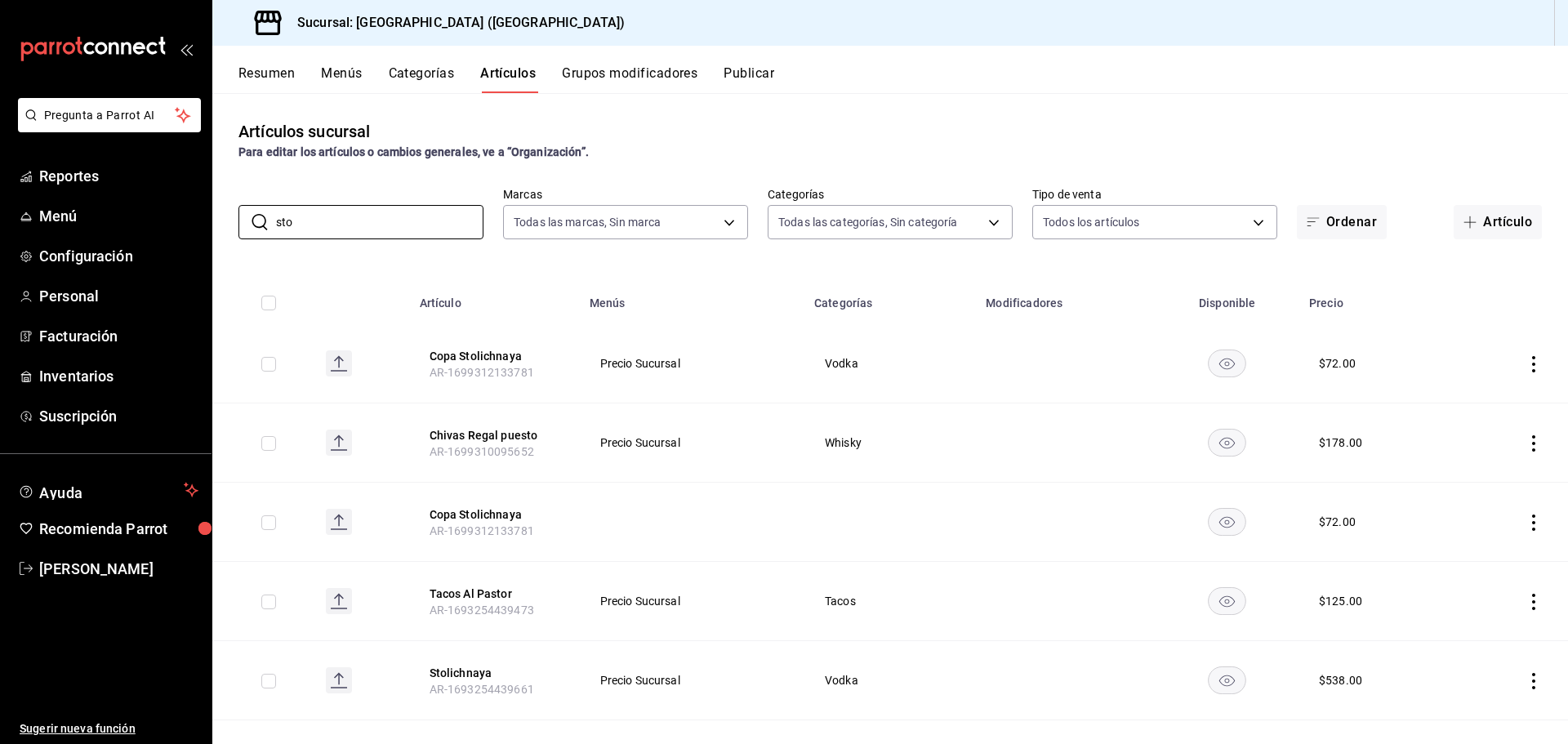
type input "sto"
click at [1525, 358] on icon "actions" at bounding box center [1534, 364] width 16 height 16
click at [1463, 404] on span "Editar" at bounding box center [1472, 401] width 43 height 17
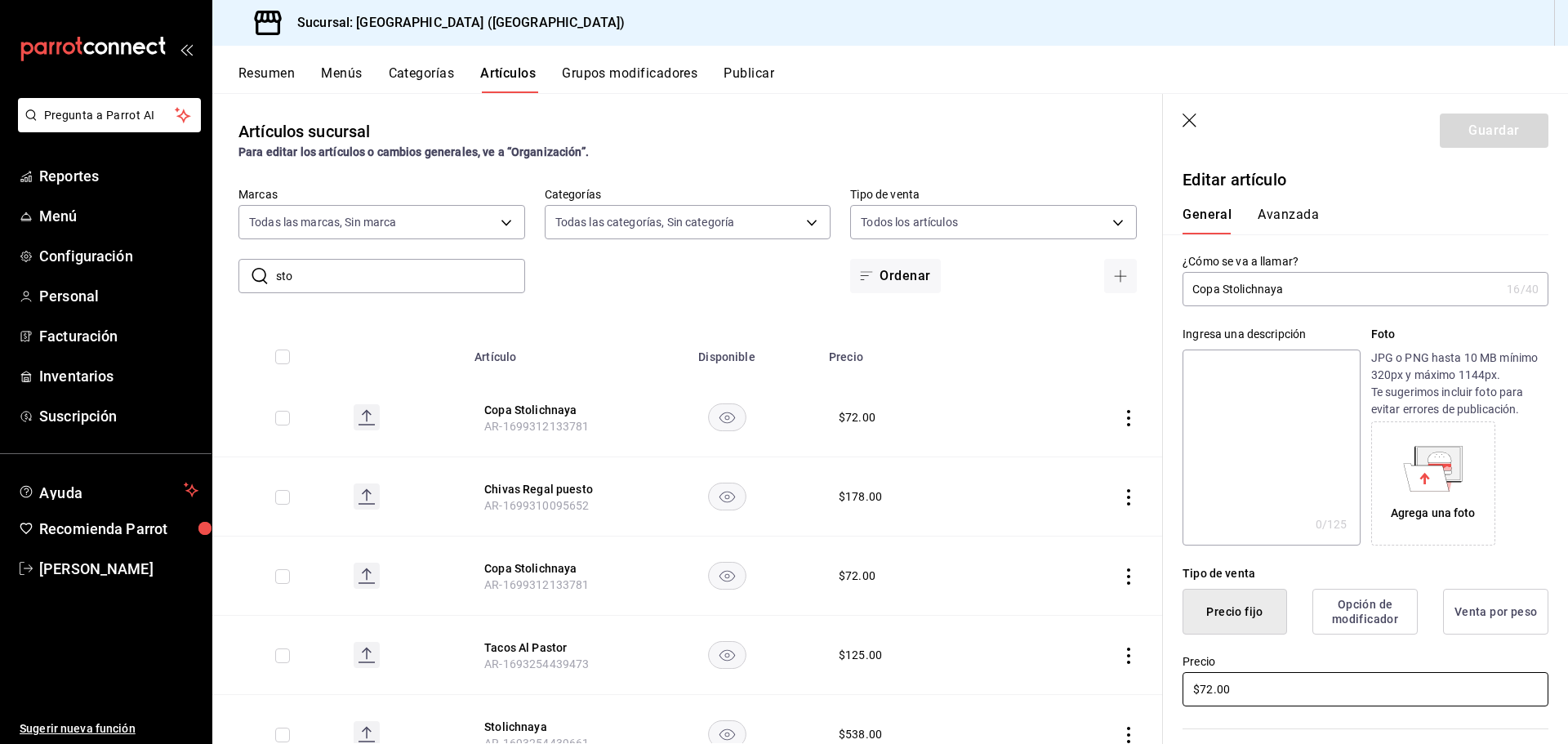
drag, startPoint x: 1245, startPoint y: 681, endPoint x: 1122, endPoint y: 703, distance: 125.0
click at [1129, 704] on main "Artículos sucursal Para editar los artículos o cambios generales, ve a “Organiz…" at bounding box center [890, 419] width 1355 height 652
type input "$96.00"
click at [1299, 293] on input "Copa Stolichnaya" at bounding box center [1341, 289] width 317 height 33
type input "Copa Stolichnaya jugo de tomate"
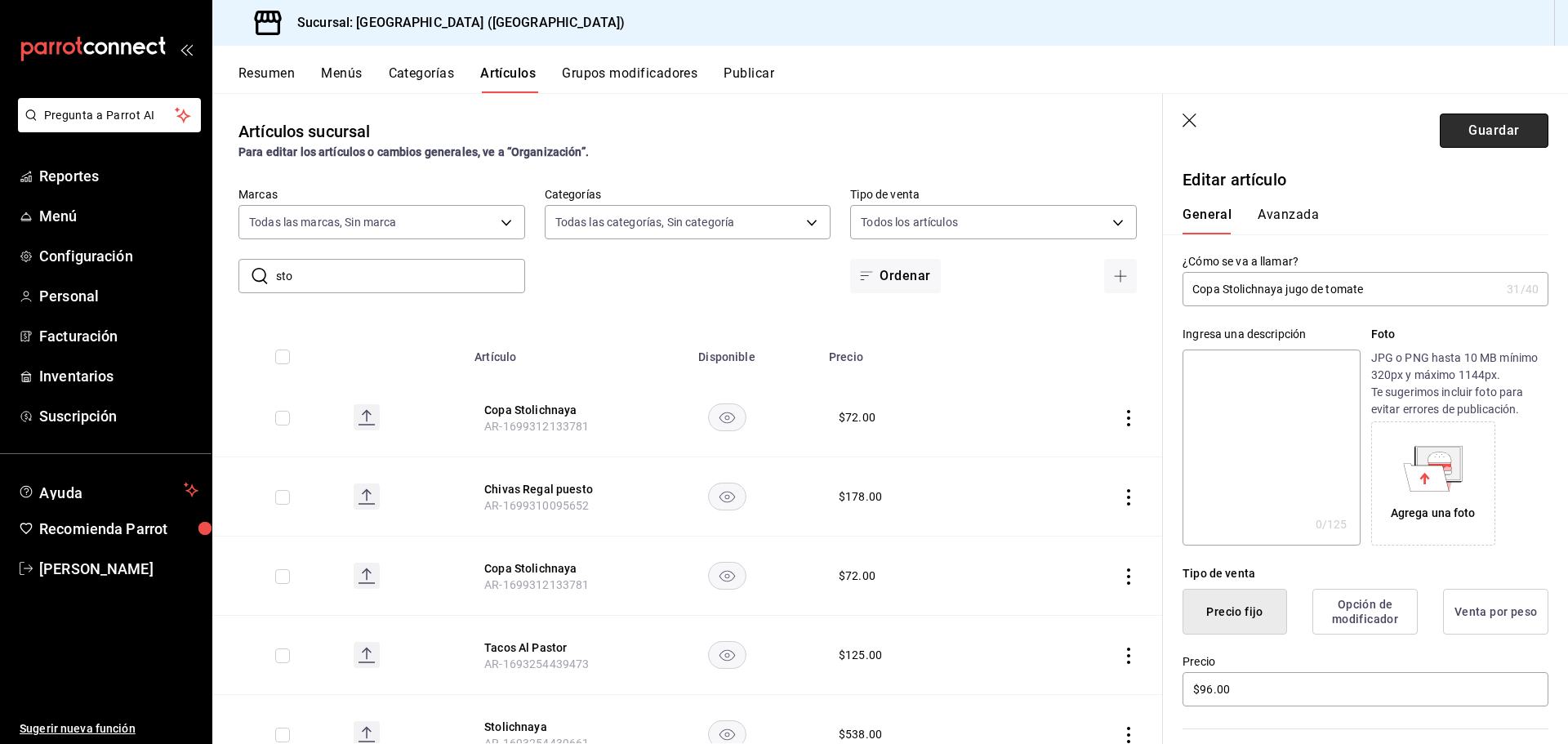
click at [1476, 134] on button "Guardar" at bounding box center [1494, 131] width 109 height 34
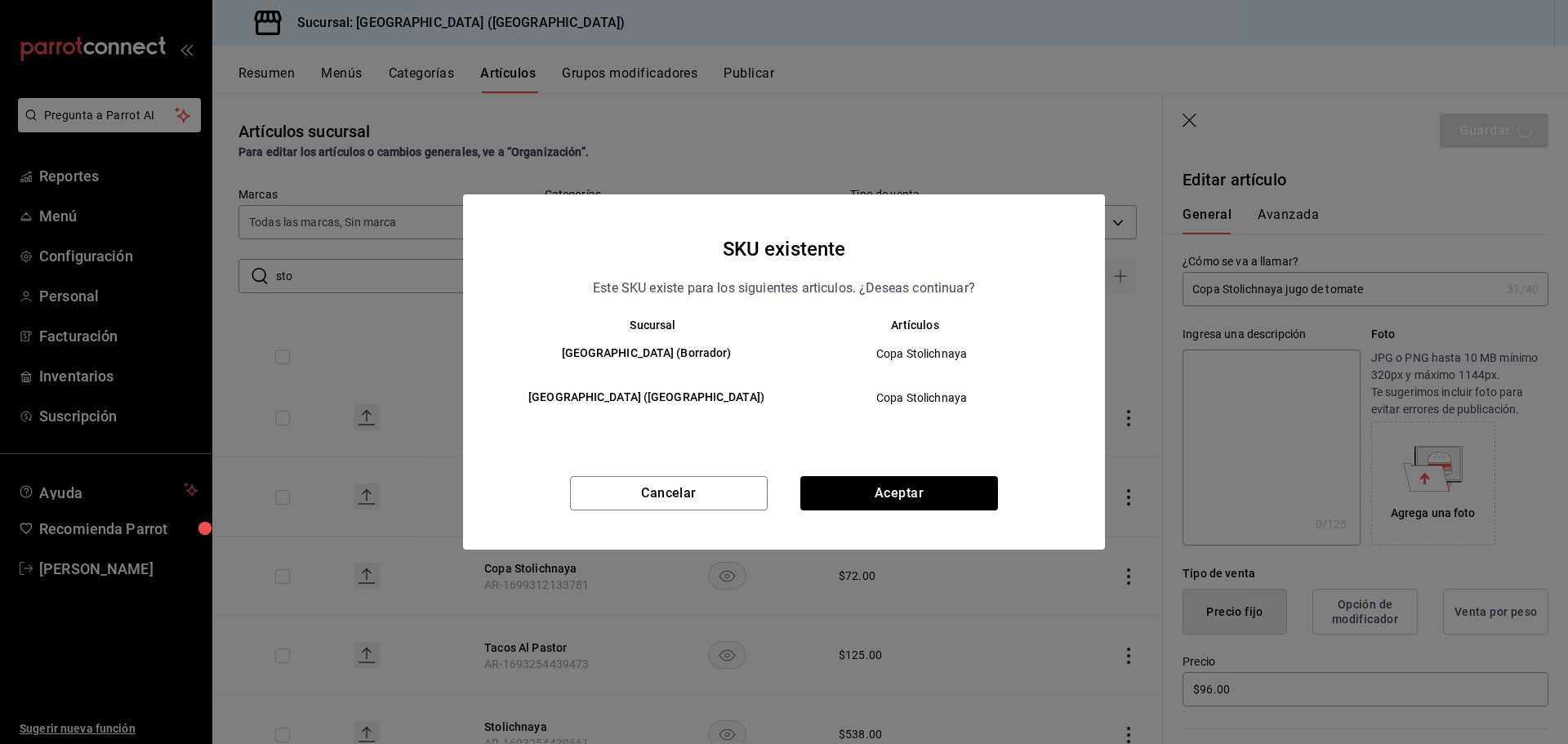
click at [840, 516] on div "Cancelar Aceptar" at bounding box center [784, 513] width 642 height 74
click at [836, 493] on button "Aceptar" at bounding box center [899, 494] width 198 height 34
